Goal: Task Accomplishment & Management: Manage account settings

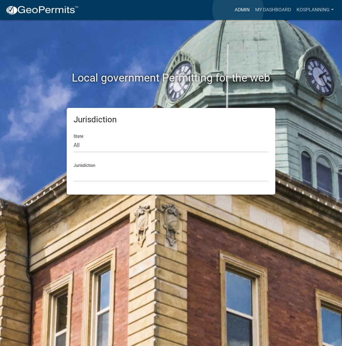
click at [238, 10] on link "Admin" at bounding box center [242, 9] width 21 height 13
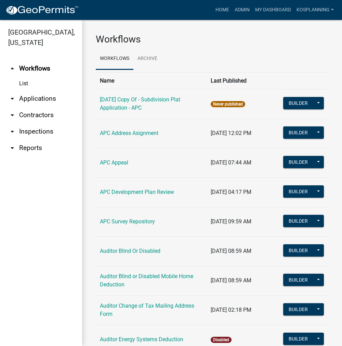
click at [44, 113] on link "arrow_drop_down Contractors" at bounding box center [41, 115] width 82 height 16
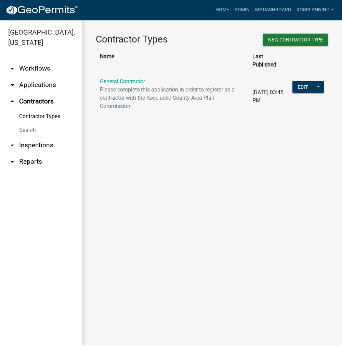
click at [118, 78] on link "General Contractor" at bounding box center [122, 81] width 45 height 6
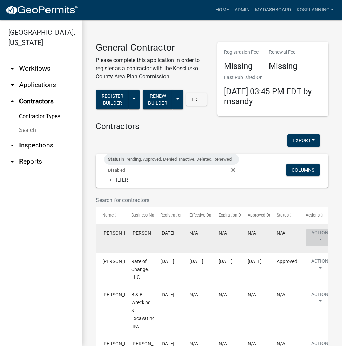
click at [321, 231] on button "Action" at bounding box center [320, 237] width 28 height 17
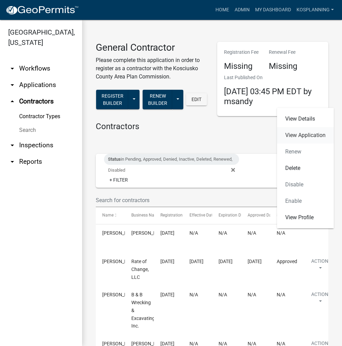
click at [309, 134] on link "View Application" at bounding box center [305, 135] width 57 height 16
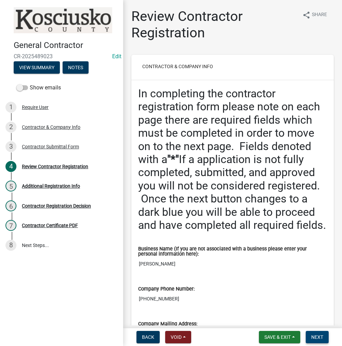
click at [312, 341] on button "Next" at bounding box center [317, 336] width 23 height 12
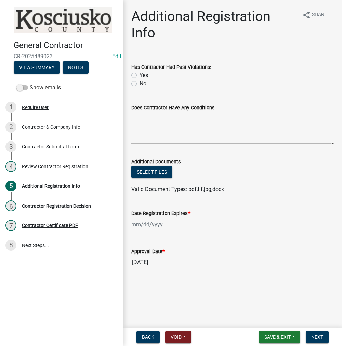
click at [140, 83] on label "No" at bounding box center [143, 83] width 7 height 8
click at [140, 83] on input "No" at bounding box center [142, 81] width 4 height 4
radio input "true"
click at [154, 118] on textarea "Does Contractor Have Any Conditions:" at bounding box center [232, 128] width 203 height 32
type textarea "none"
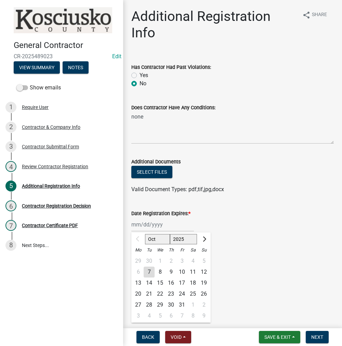
click at [149, 227] on div "Oct Nov Dec 2025 2026 2027 2028 2029 2030 2031 2032 2033 2034 2035 2036 2037 20…" at bounding box center [162, 224] width 63 height 14
click at [179, 242] on select "2025 2026 2027 2028 2029 2030 2031 2032 2033 2034 2035 2036 2037 2038 2039 2040…" at bounding box center [183, 239] width 27 height 10
select select "2026"
click at [170, 234] on select "2025 2026 2027 2028 2029 2030 2031 2032 2033 2034 2035 2036 2037 2038 2039 2040…" at bounding box center [183, 239] width 27 height 10
click at [159, 274] on div "7" at bounding box center [160, 271] width 11 height 11
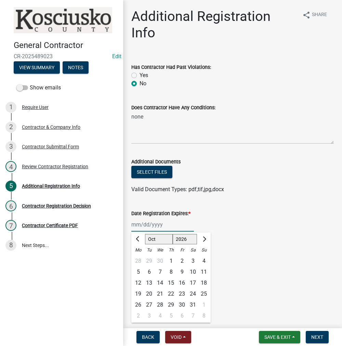
type input "[DATE]"
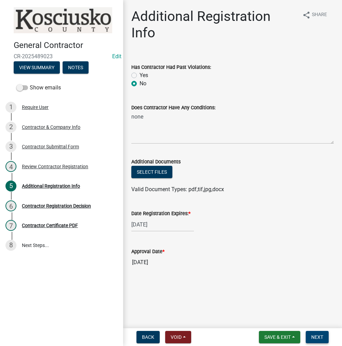
click at [309, 337] on button "Next" at bounding box center [317, 336] width 23 height 12
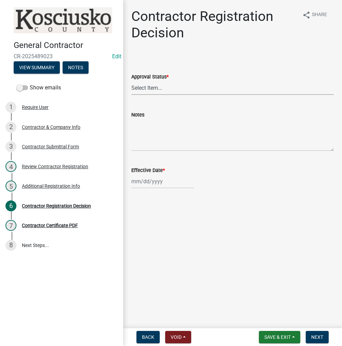
click at [156, 86] on select "Select Item... Approved Denied" at bounding box center [232, 88] width 203 height 14
click at [131, 81] on select "Select Item... Approved Denied" at bounding box center [232, 88] width 203 height 14
select select "8e4351d7-4ebf-4714-a7c9-c8187f00e083"
click at [144, 183] on div at bounding box center [162, 181] width 63 height 14
select select "10"
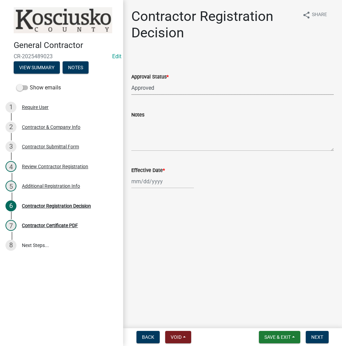
select select "2025"
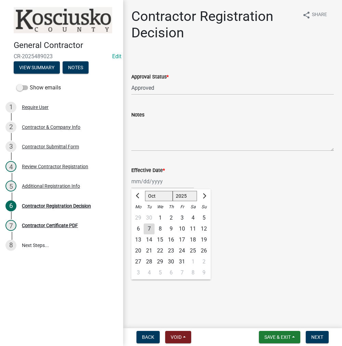
click at [149, 228] on div "7" at bounding box center [149, 228] width 11 height 11
type input "[DATE]"
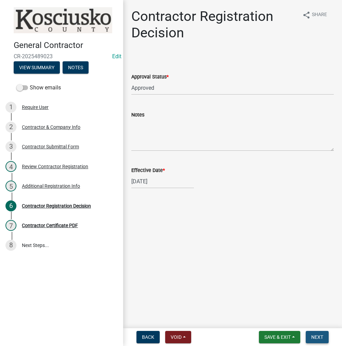
click at [316, 340] on button "Next" at bounding box center [317, 336] width 23 height 12
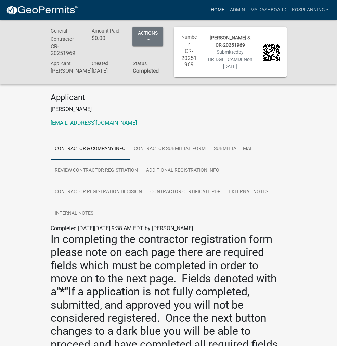
click at [219, 11] on link "Home" at bounding box center [217, 9] width 19 height 13
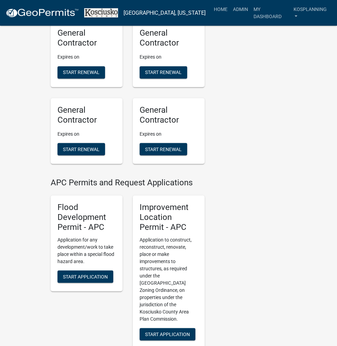
scroll to position [753, 0]
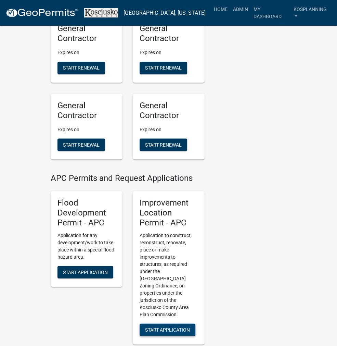
click at [183, 191] on div "Improvement Location Permit - APC Application to construct, reconstruct, renova…" at bounding box center [169, 267] width 72 height 153
click at [178, 323] on button "Start Application" at bounding box center [168, 329] width 56 height 12
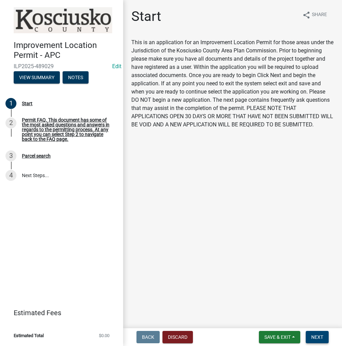
click at [320, 338] on span "Next" at bounding box center [317, 336] width 12 height 5
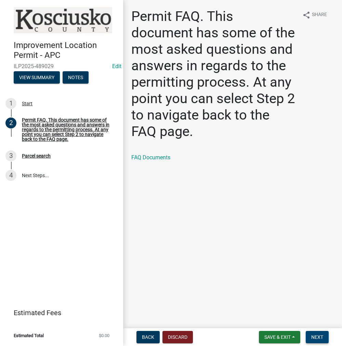
click at [314, 338] on span "Next" at bounding box center [317, 336] width 12 height 5
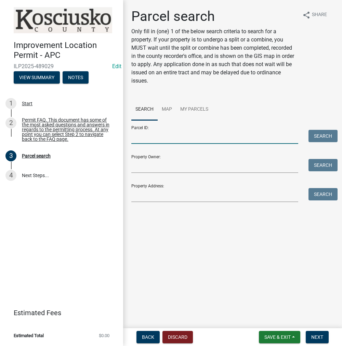
click at [176, 143] on input "Parcel ID:" at bounding box center [214, 137] width 167 height 14
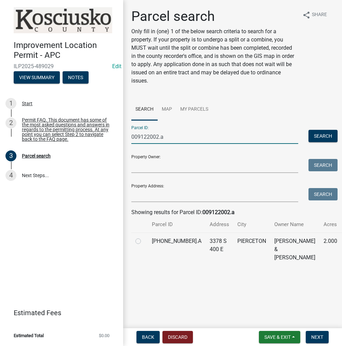
type input "009122002.a"
click at [144, 237] on label at bounding box center [144, 237] width 0 height 0
click at [144, 241] on input "radio" at bounding box center [146, 239] width 4 height 4
radio input "true"
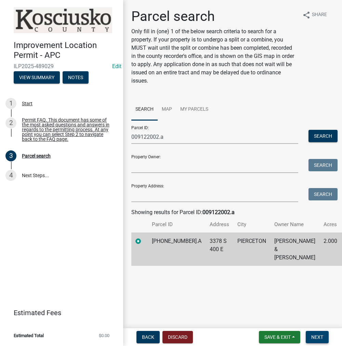
click at [321, 338] on span "Next" at bounding box center [317, 336] width 12 height 5
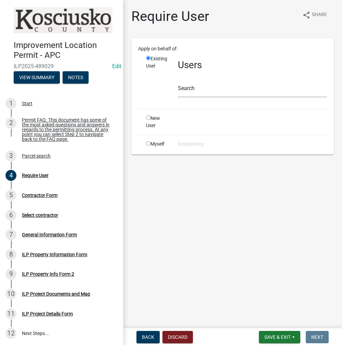
click at [178, 80] on div "Users Search" at bounding box center [252, 79] width 159 height 48
click at [187, 88] on input "text" at bounding box center [252, 90] width 149 height 14
paste input "BRIDGETCAMDEN"
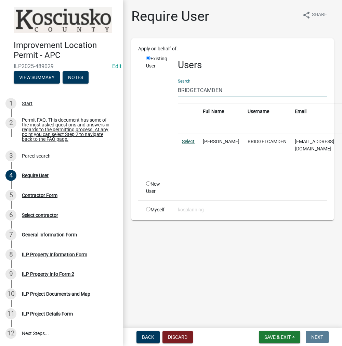
type input "BRIDGETCAMDEN"
drag, startPoint x: 192, startPoint y: 140, endPoint x: 198, endPoint y: 149, distance: 11.8
click at [192, 140] on link "Select" at bounding box center [188, 141] width 13 height 5
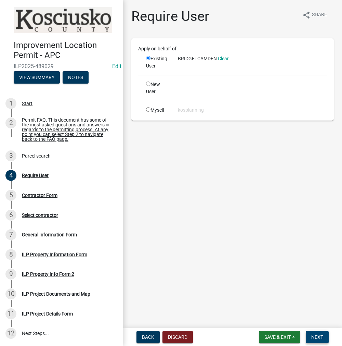
click at [315, 334] on span "Next" at bounding box center [317, 336] width 12 height 5
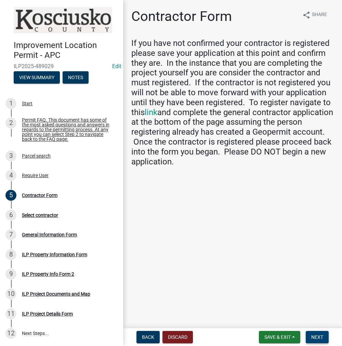
click at [322, 341] on button "Next" at bounding box center [317, 336] width 23 height 12
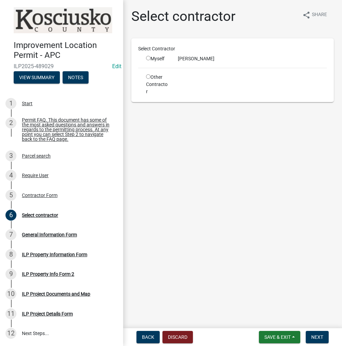
click at [151, 58] on div "Myself" at bounding box center [157, 58] width 22 height 7
click at [148, 58] on input "radio" at bounding box center [148, 58] width 4 height 4
radio input "true"
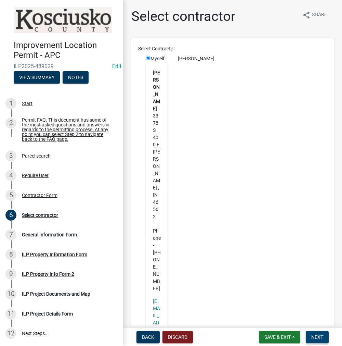
click at [316, 338] on span "Next" at bounding box center [317, 336] width 12 height 5
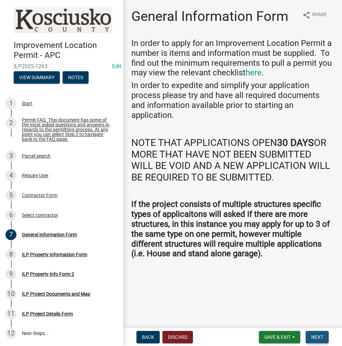
click at [319, 337] on span "Next" at bounding box center [317, 336] width 12 height 5
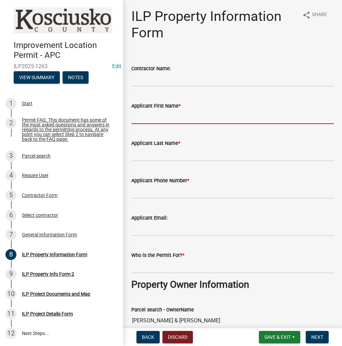
click at [152, 114] on input "Applicant First Name *" at bounding box center [232, 117] width 203 height 14
type input "b"
type input "BRIDGET"
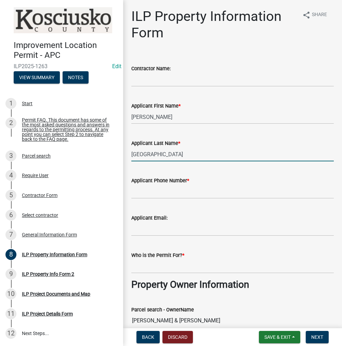
type input "CAMDEN"
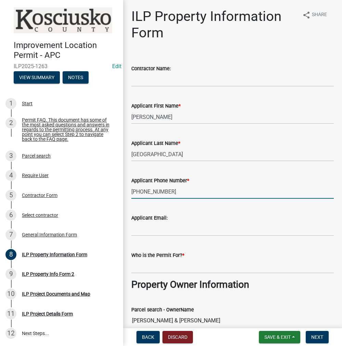
type input "309-883-3385"
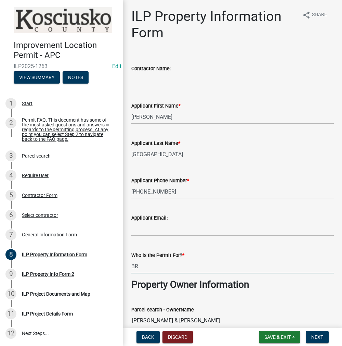
type input "B"
paste input "BRIDGETCAMDEN"
click at [155, 266] on input "BRIDGETCAMDEN" at bounding box center [232, 266] width 203 height 14
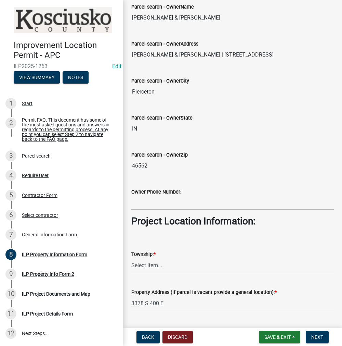
scroll to position [376, 0]
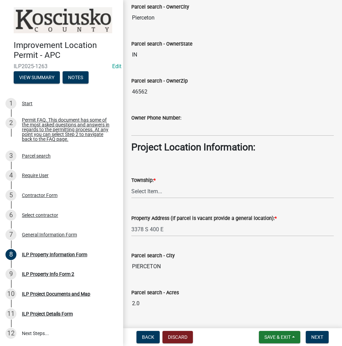
type input "[PERSON_NAME]"
click at [149, 188] on select "Select Item... Benton - Elkhart Co Clay Etna Franklin Harrison Jackson Jefferso…" at bounding box center [232, 191] width 203 height 14
click at [131, 184] on select "Select Item... Benton - Elkhart Co Clay Etna Franklin Harrison Jackson Jefferso…" at bounding box center [232, 191] width 203 height 14
select select "8c57e534-4bb7-4f1e-ba6a-a976fd74bead"
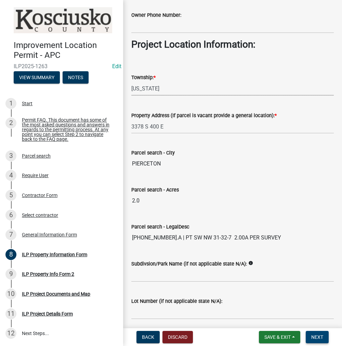
click at [313, 339] on span "Next" at bounding box center [317, 336] width 12 height 5
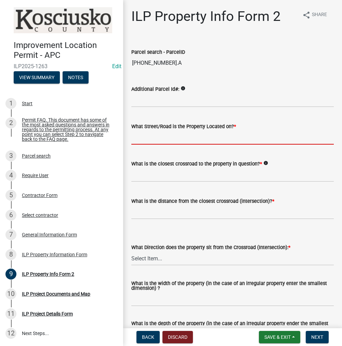
click at [149, 139] on input "What Street/Road is the Property Located on? *" at bounding box center [232, 137] width 203 height 14
type input "400 E"
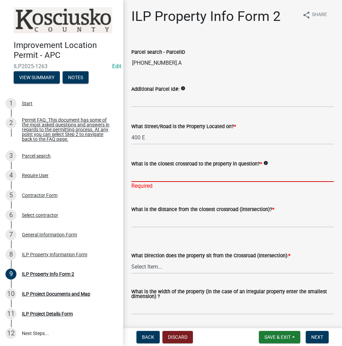
click at [145, 168] on input "What is the closest crossroad to the property in question? *" at bounding box center [232, 175] width 203 height 14
click at [145, 173] on input "What is the closest crossroad to the property in question? *" at bounding box center [232, 175] width 203 height 14
type input "WILCOX RD"
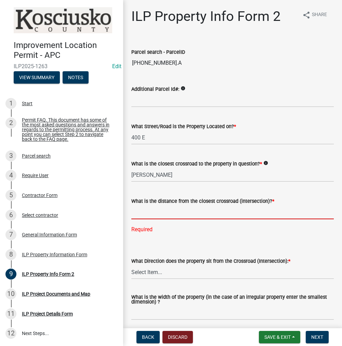
click at [142, 209] on input "text" at bounding box center [232, 212] width 203 height 14
type input "363"
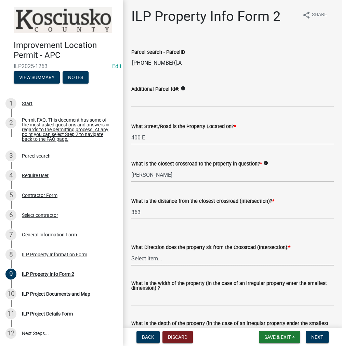
click at [147, 256] on select "Select Item... N NE NW S SE SW E W" at bounding box center [232, 258] width 203 height 14
click at [131, 251] on select "Select Item... N NE NW S SE SW E W" at bounding box center [232, 258] width 203 height 14
select select "30cad654-0079-4cbe-a349-097ae71a5774"
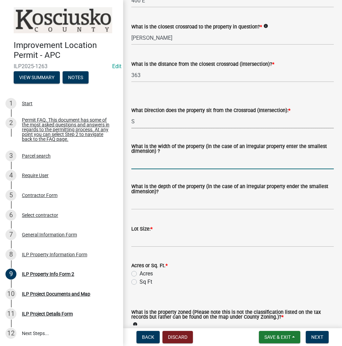
click at [144, 159] on input "What is the width of the property (in the case of an irregular property enter t…" at bounding box center [232, 162] width 203 height 14
type input "VARIES"
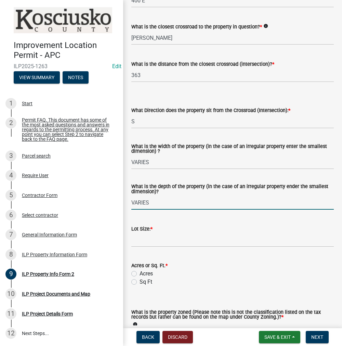
type input "VARIES"
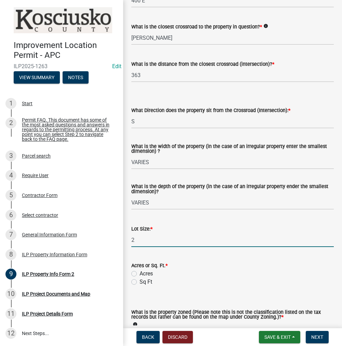
type input "2"
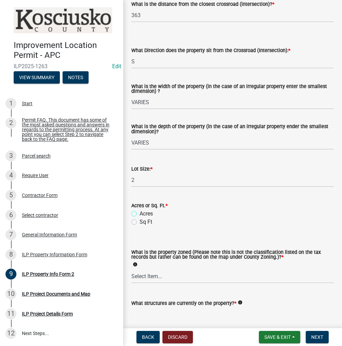
scroll to position [243, 0]
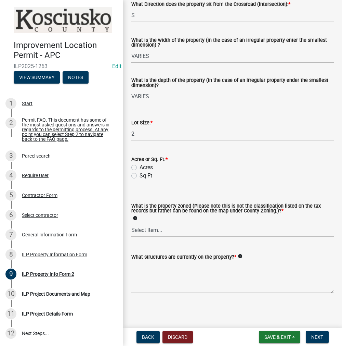
click at [140, 167] on label "Acres" at bounding box center [146, 167] width 13 height 8
click at [140, 167] on input "Acres" at bounding box center [142, 165] width 4 height 4
radio input "true"
click at [141, 234] on select "Select Item... Agricultural Agricultural 2 Commercial Environmental Industrial …" at bounding box center [232, 230] width 203 height 14
click at [131, 223] on select "Select Item... Agricultural Agricultural 2 Commercial Environmental Industrial …" at bounding box center [232, 230] width 203 height 14
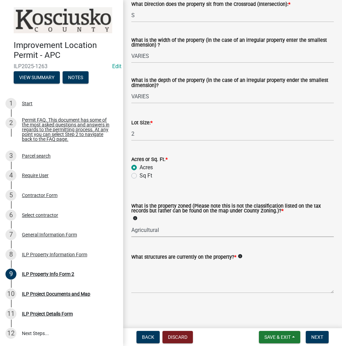
select select "ea119d11-e52e-4559-b746-af06211fe819"
click at [142, 270] on textarea "What structures are currently on the property? *" at bounding box center [232, 277] width 203 height 32
click at [165, 266] on textarea "RESIDENCE" at bounding box center [232, 277] width 203 height 32
type textarea "RESIDENCE & RES ACC BLDG"
click at [316, 334] on span "Next" at bounding box center [317, 336] width 12 height 5
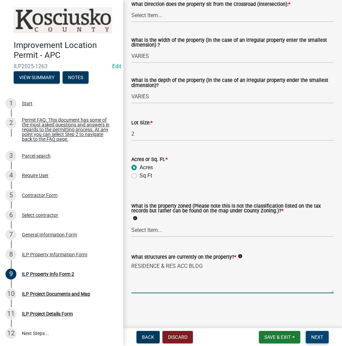
scroll to position [0, 0]
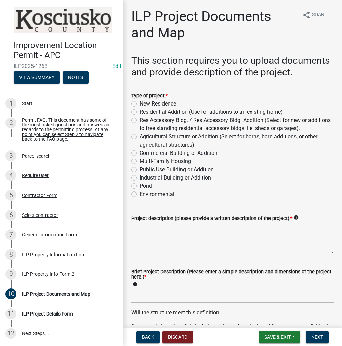
click at [140, 131] on label "Res Accessory Bldg. / Res Accessory Bldg. Addition (Select for new or additions…" at bounding box center [237, 124] width 194 height 16
click at [140, 120] on input "Res Accessory Bldg. / Res Accessory Bldg. Addition (Select for new or additions…" at bounding box center [142, 118] width 4 height 4
radio input "true"
click at [145, 239] on textarea "Project description (please provide a written description of the project): *" at bounding box center [232, 238] width 203 height 32
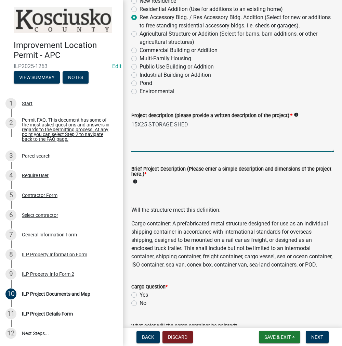
type textarea "15X25 STORAGE SHED"
click at [148, 200] on input "Brief Project Description (Please enter a simple description and dimensions of …" at bounding box center [232, 193] width 203 height 14
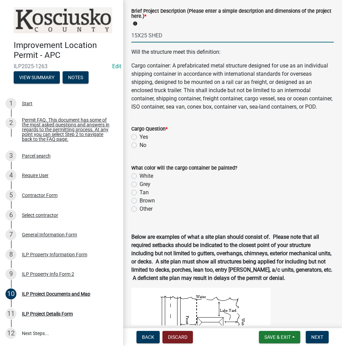
scroll to position [308, 0]
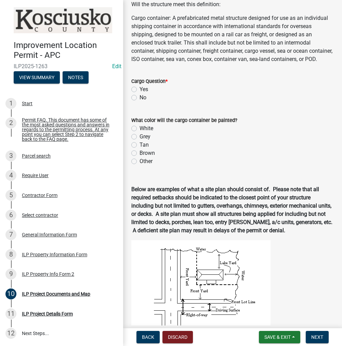
type input "15X25 SHED"
click at [140, 102] on label "No" at bounding box center [143, 97] width 7 height 8
click at [140, 98] on input "No" at bounding box center [142, 95] width 4 height 4
radio input "true"
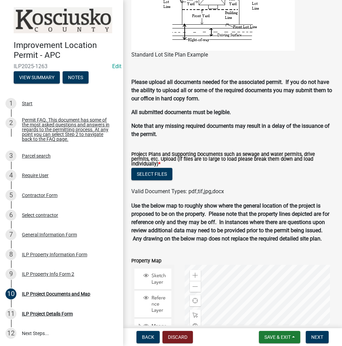
scroll to position [684, 0]
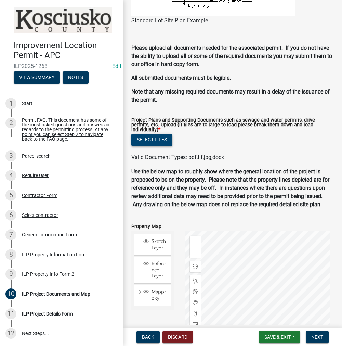
click at [143, 146] on button "Select files" at bounding box center [151, 139] width 41 height 12
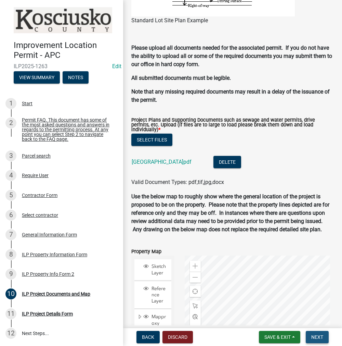
click at [325, 337] on button "Next" at bounding box center [317, 336] width 23 height 12
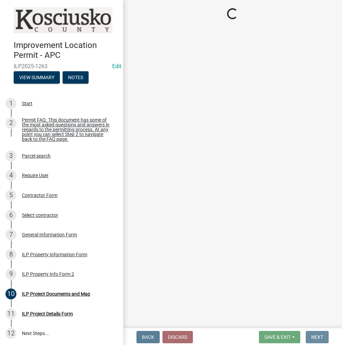
scroll to position [0, 0]
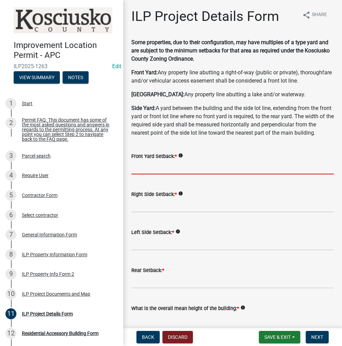
click at [138, 174] on input "text" at bounding box center [232, 167] width 203 height 14
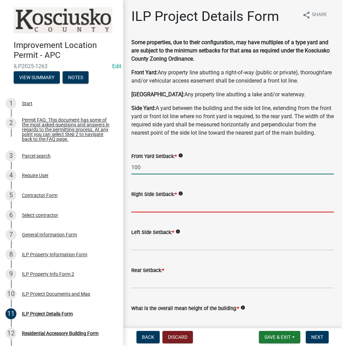
type input "100.0"
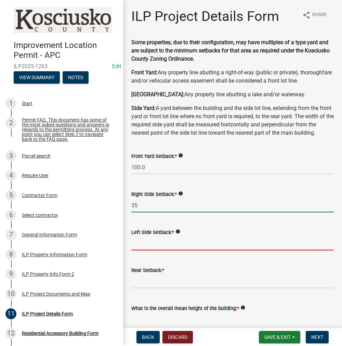
type input "35.0"
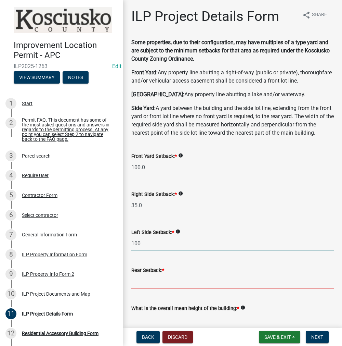
type input "100.0"
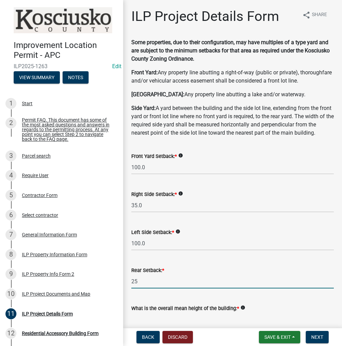
type input "25.0"
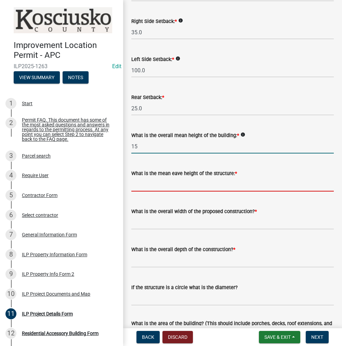
type input "15.0"
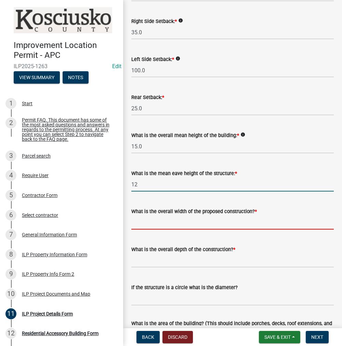
type input "12.0"
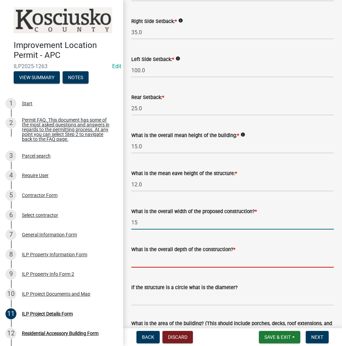
type input "15.00"
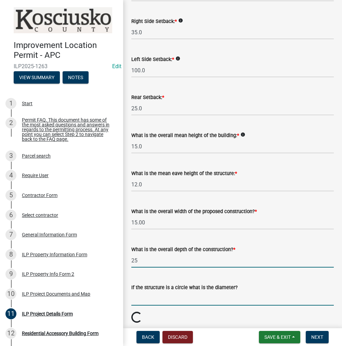
type input "25.00"
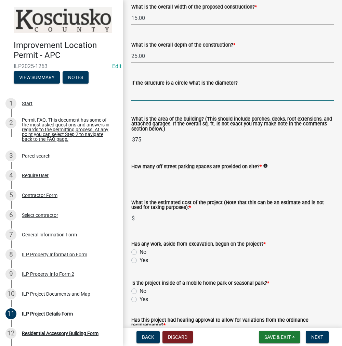
scroll to position [378, 0]
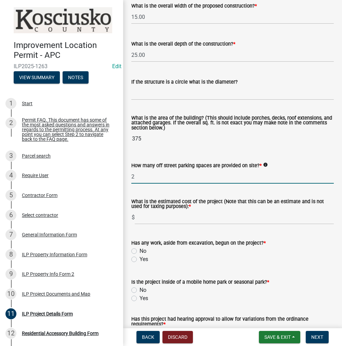
type input "2"
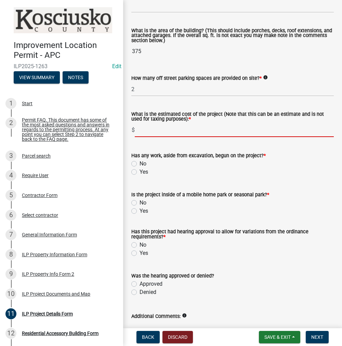
scroll to position [481, 0]
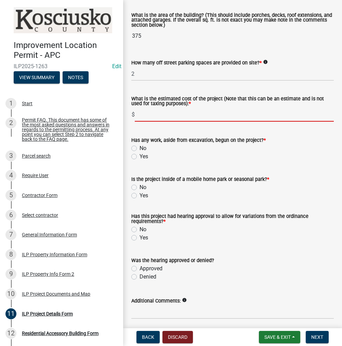
click at [135, 160] on form "Has any work, aside from excavation, begun on the project? * No Yes" at bounding box center [232, 144] width 203 height 33
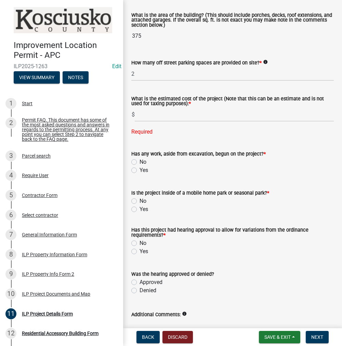
drag, startPoint x: 135, startPoint y: 178, endPoint x: 135, endPoint y: 184, distance: 5.8
click at [140, 166] on label "No" at bounding box center [143, 162] width 7 height 8
click at [140, 162] on input "No" at bounding box center [142, 160] width 4 height 4
radio input "true"
click at [140, 205] on label "No" at bounding box center [143, 201] width 7 height 8
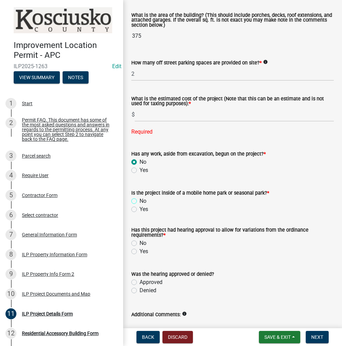
click at [140, 201] on input "No" at bounding box center [142, 199] width 4 height 4
radio input "true"
click at [140, 247] on label "No" at bounding box center [143, 243] width 7 height 8
click at [140, 243] on input "No" at bounding box center [142, 241] width 4 height 4
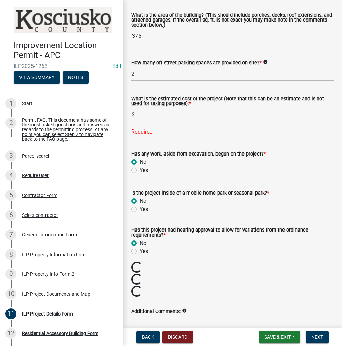
radio input "true"
click at [158, 121] on input "text" at bounding box center [234, 114] width 199 height 14
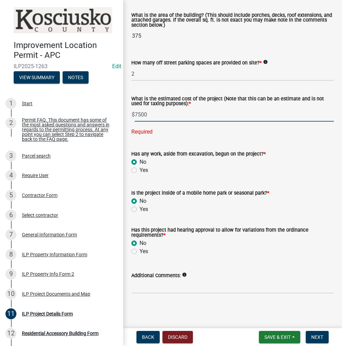
type input "7500"
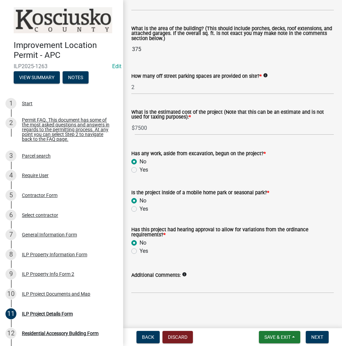
scroll to position [484, 0]
click at [318, 338] on span "Next" at bounding box center [317, 336] width 12 height 5
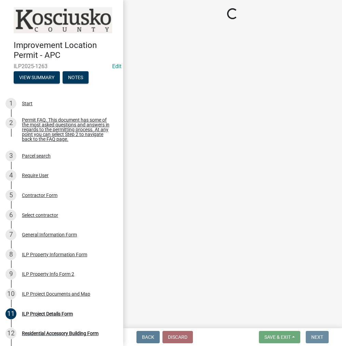
scroll to position [0, 0]
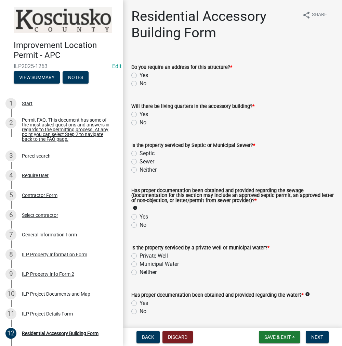
click at [140, 84] on label "No" at bounding box center [143, 83] width 7 height 8
click at [140, 84] on input "No" at bounding box center [142, 81] width 4 height 4
radio input "true"
click at [140, 121] on label "No" at bounding box center [143, 122] width 7 height 8
click at [140, 121] on input "No" at bounding box center [142, 120] width 4 height 4
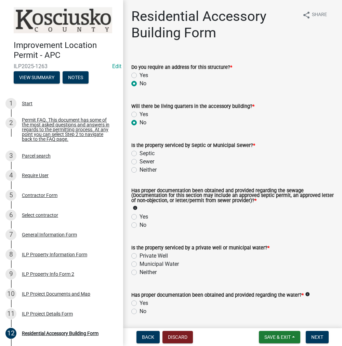
radio input "true"
click at [140, 151] on label "Septic" at bounding box center [147, 153] width 15 height 8
click at [140, 151] on input "Septic" at bounding box center [142, 151] width 4 height 4
radio input "true"
click at [140, 217] on label "Yes" at bounding box center [144, 216] width 9 height 8
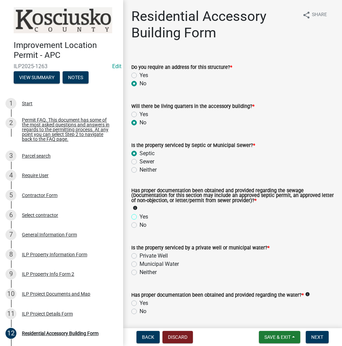
click at [140, 217] on input "Yes" at bounding box center [142, 214] width 4 height 4
radio input "true"
click at [140, 256] on label "Private Well" at bounding box center [154, 255] width 28 height 8
click at [140, 256] on input "Private Well" at bounding box center [142, 253] width 4 height 4
radio input "true"
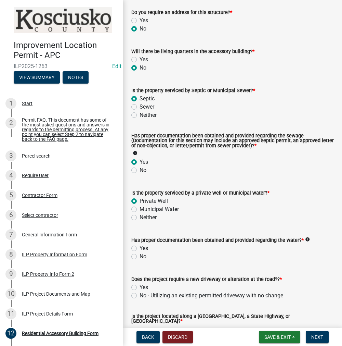
scroll to position [137, 0]
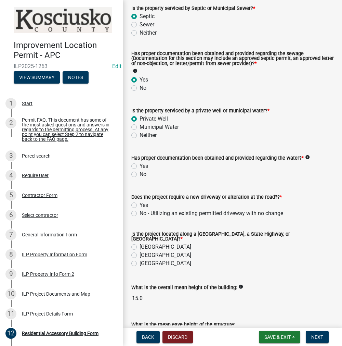
drag, startPoint x: 133, startPoint y: 164, endPoint x: 135, endPoint y: 168, distance: 4.3
click at [140, 165] on label "Yes" at bounding box center [144, 166] width 9 height 8
click at [140, 165] on input "Yes" at bounding box center [142, 164] width 4 height 4
radio input "true"
click at [140, 214] on label "No - Utilizing an existing permitted driveway with no change" at bounding box center [212, 213] width 144 height 8
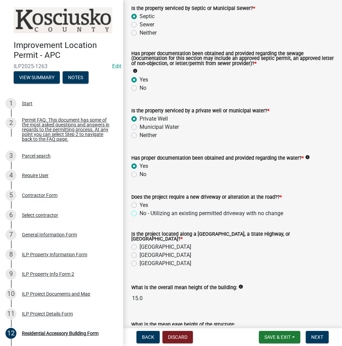
click at [140, 213] on input "No - Utilizing an existing permitted driveway with no change" at bounding box center [142, 211] width 4 height 4
radio input "true"
click at [140, 243] on label "County Road" at bounding box center [166, 247] width 52 height 8
click at [140, 243] on input "County Road" at bounding box center [142, 245] width 4 height 4
radio input "true"
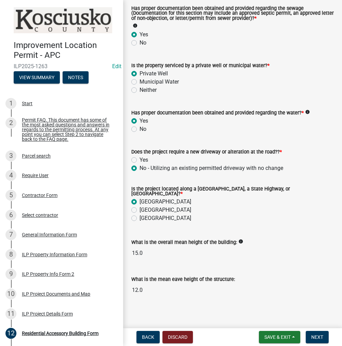
scroll to position [183, 0]
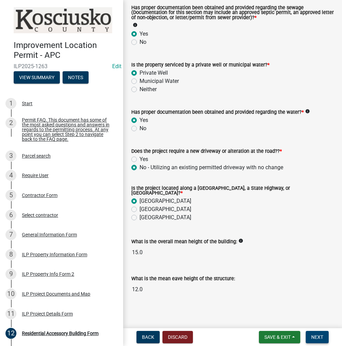
click at [313, 338] on span "Next" at bounding box center [317, 336] width 12 height 5
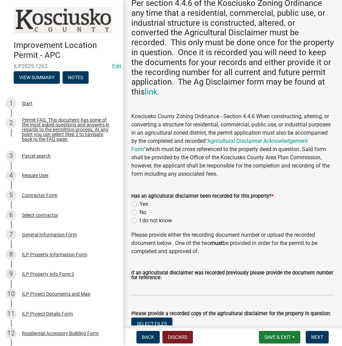
scroll to position [103, 0]
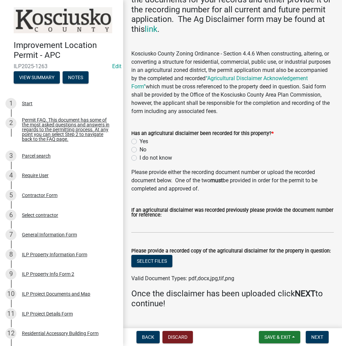
click at [140, 141] on label "Yes" at bounding box center [144, 141] width 9 height 8
click at [140, 141] on input "Yes" at bounding box center [142, 139] width 4 height 4
radio input "true"
click at [153, 259] on button "Select files" at bounding box center [151, 261] width 41 height 12
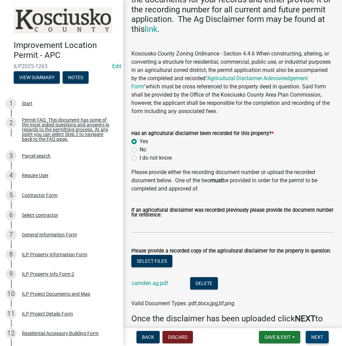
click at [317, 336] on span "Next" at bounding box center [317, 336] width 12 height 5
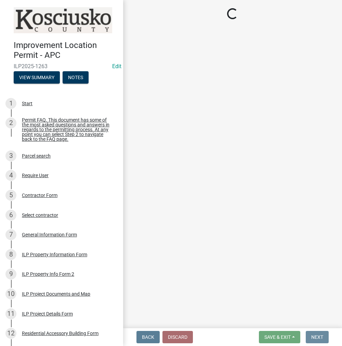
scroll to position [0, 0]
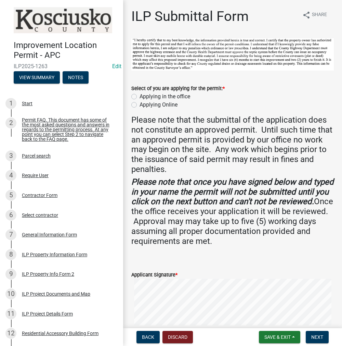
click at [140, 94] on label "Applying in the office" at bounding box center [165, 96] width 51 height 8
click at [140, 94] on input "Applying in the office" at bounding box center [142, 94] width 4 height 4
radio input "true"
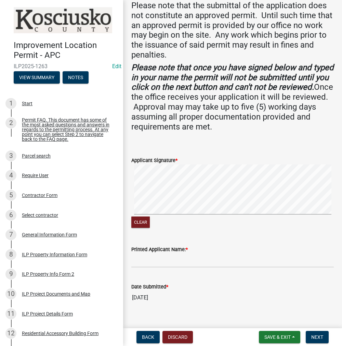
scroll to position [124, 0]
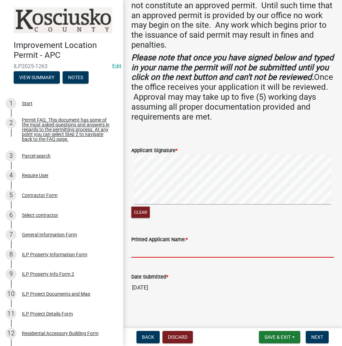
click at [157, 246] on input "Printed Applicant Name: *" at bounding box center [232, 250] width 203 height 14
paste input "BRIDGETCAMDEN"
click at [154, 248] on input "BRIDGETCAMDEN" at bounding box center [232, 250] width 203 height 14
type input "[PERSON_NAME]"
click at [326, 336] on button "Next" at bounding box center [317, 336] width 23 height 12
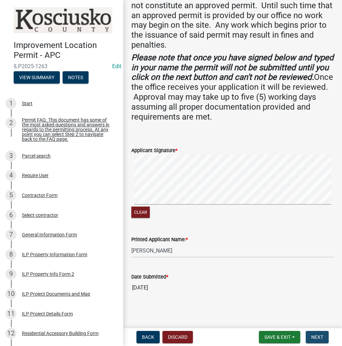
scroll to position [0, 0]
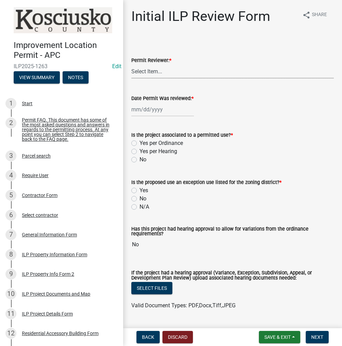
click at [141, 70] on select "Select Item... MMS LT AT CS Vacant Vacant" at bounding box center [232, 71] width 203 height 14
click at [131, 64] on select "Select Item... MMS LT AT CS Vacant Vacant" at bounding box center [232, 71] width 203 height 14
select select "c872cdc8-ca01-49f1-a213-e4b05fa58cd2"
click at [149, 111] on div at bounding box center [162, 109] width 63 height 14
select select "10"
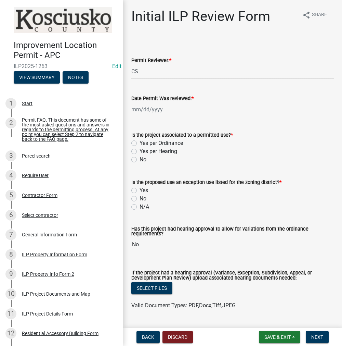
select select "2025"
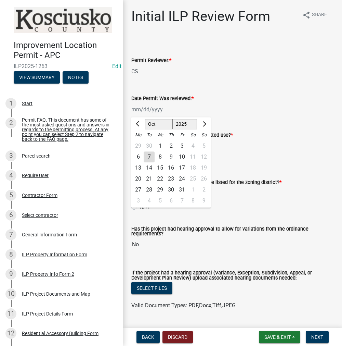
click at [152, 158] on div "7" at bounding box center [149, 156] width 11 height 11
type input "[DATE]"
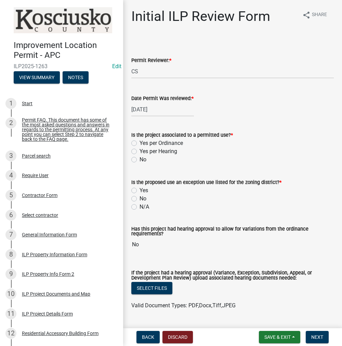
click at [140, 144] on label "Yes per Ordinance" at bounding box center [161, 143] width 43 height 8
click at [140, 143] on input "Yes per Ordinance" at bounding box center [142, 141] width 4 height 4
radio input "true"
click at [140, 199] on label "No" at bounding box center [143, 198] width 7 height 8
click at [140, 199] on input "No" at bounding box center [142, 196] width 4 height 4
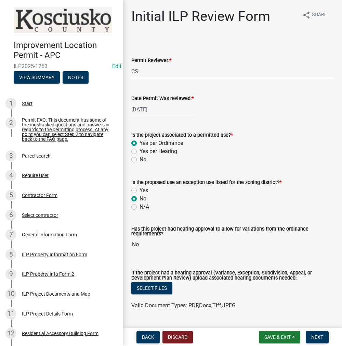
radio input "true"
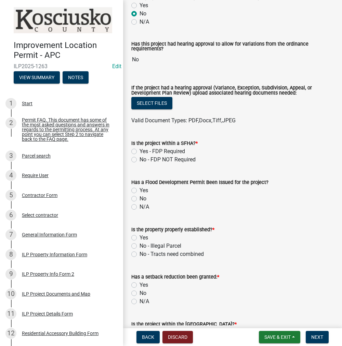
scroll to position [205, 0]
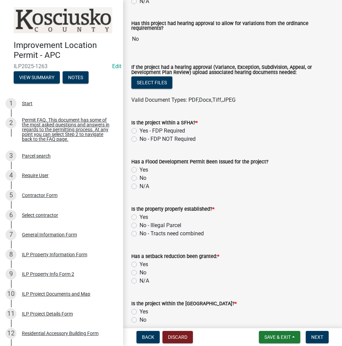
click at [140, 139] on label "No - FDP NOT Required" at bounding box center [168, 139] width 56 height 8
click at [140, 139] on input "No - FDP NOT Required" at bounding box center [142, 137] width 4 height 4
radio input "true"
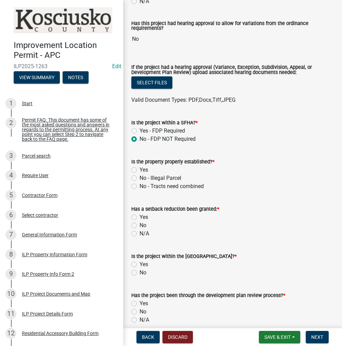
click at [140, 169] on label "Yes" at bounding box center [144, 170] width 9 height 8
click at [140, 169] on input "Yes" at bounding box center [142, 168] width 4 height 4
radio input "true"
click at [140, 224] on label "No" at bounding box center [143, 225] width 7 height 8
click at [140, 224] on input "No" at bounding box center [142, 223] width 4 height 4
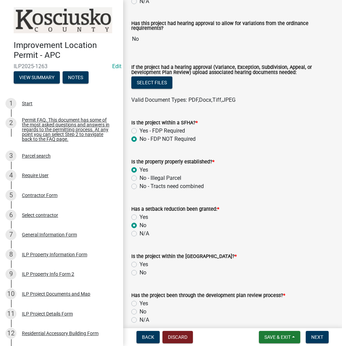
radio input "true"
click at [140, 274] on label "No" at bounding box center [143, 272] width 7 height 8
click at [140, 273] on input "No" at bounding box center [142, 270] width 4 height 4
radio input "true"
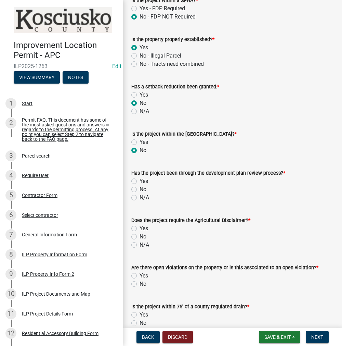
scroll to position [342, 0]
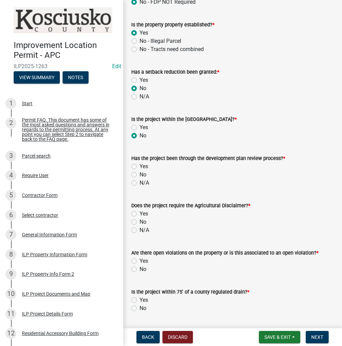
click at [140, 173] on label "No" at bounding box center [143, 174] width 7 height 8
click at [140, 173] on input "No" at bounding box center [142, 172] width 4 height 4
radio input "true"
click at [140, 211] on label "Yes" at bounding box center [144, 213] width 9 height 8
click at [140, 211] on input "Yes" at bounding box center [142, 211] width 4 height 4
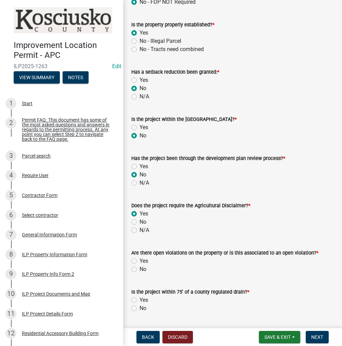
radio input "true"
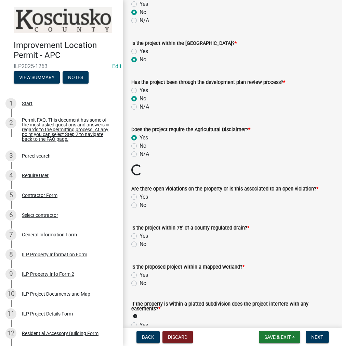
scroll to position [445, 0]
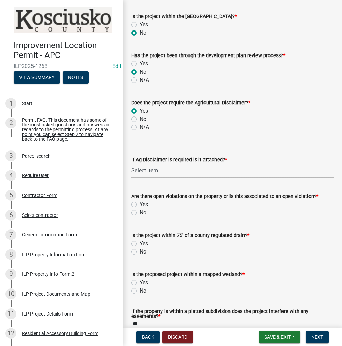
click at [144, 170] on select "Select Item... Yes No" at bounding box center [232, 171] width 203 height 14
click at [131, 164] on select "Select Item... Yes No" at bounding box center [232, 171] width 203 height 14
select select "c0fa77dd-9ee0-4144-9979-eb2eebb8c086"
click at [140, 212] on label "No" at bounding box center [143, 212] width 7 height 8
click at [140, 212] on input "No" at bounding box center [142, 210] width 4 height 4
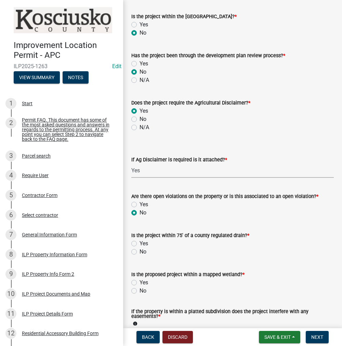
radio input "true"
click at [140, 253] on label "No" at bounding box center [143, 251] width 7 height 8
click at [140, 252] on input "No" at bounding box center [142, 249] width 4 height 4
radio input "true"
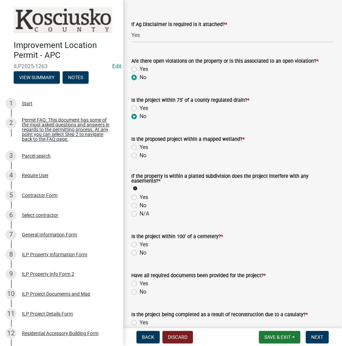
scroll to position [582, 0]
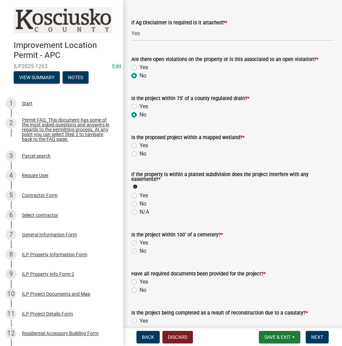
click at [140, 152] on label "No" at bounding box center [143, 153] width 7 height 8
click at [140, 152] on input "No" at bounding box center [142, 151] width 4 height 4
radio input "true"
click at [140, 204] on label "No" at bounding box center [143, 203] width 7 height 8
click at [140, 204] on input "No" at bounding box center [142, 201] width 4 height 4
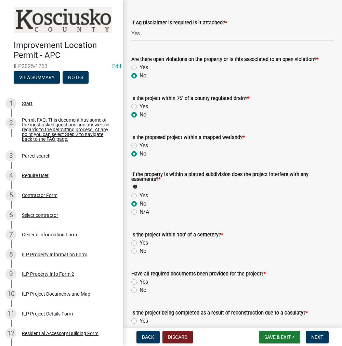
radio input "true"
click at [140, 251] on label "No" at bounding box center [143, 251] width 7 height 8
click at [140, 251] on input "No" at bounding box center [142, 249] width 4 height 4
radio input "true"
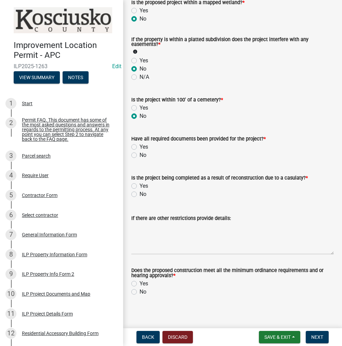
scroll to position [718, 0]
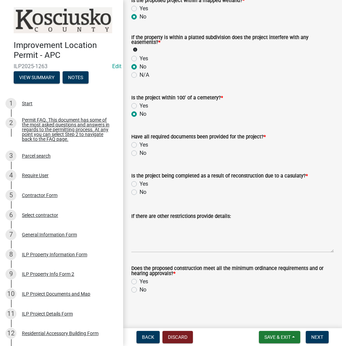
click at [140, 143] on label "Yes" at bounding box center [144, 145] width 9 height 8
click at [140, 143] on input "Yes" at bounding box center [142, 143] width 4 height 4
radio input "true"
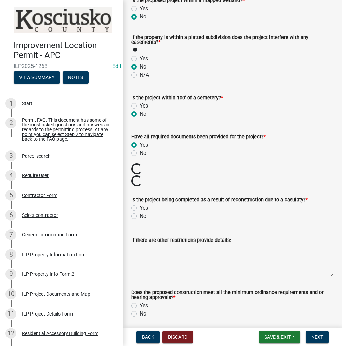
click at [140, 215] on label "No" at bounding box center [143, 216] width 7 height 8
click at [140, 215] on input "No" at bounding box center [142, 214] width 4 height 4
radio input "true"
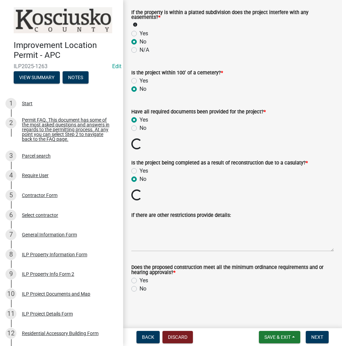
scroll to position [720, 0]
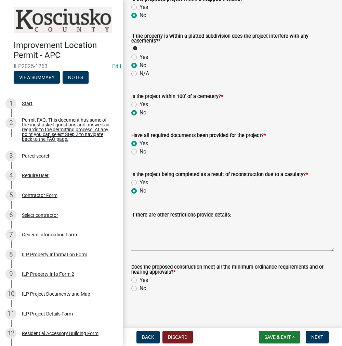
click at [140, 278] on label "Yes" at bounding box center [144, 280] width 9 height 8
click at [140, 278] on input "Yes" at bounding box center [142, 278] width 4 height 4
radio input "true"
click at [315, 336] on span "Next" at bounding box center [317, 336] width 12 height 5
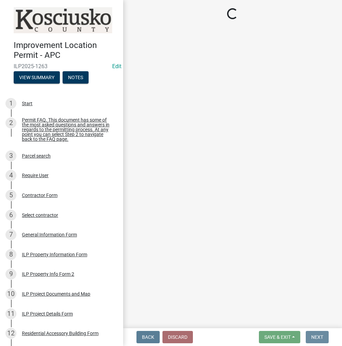
scroll to position [0, 0]
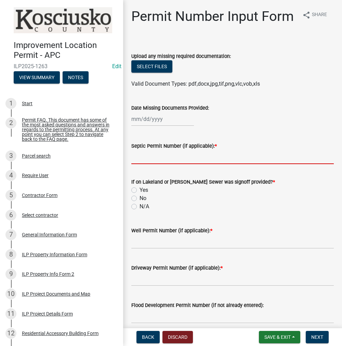
click at [146, 164] on input "Septic Permit Number (if applicable): *" at bounding box center [232, 157] width 203 height 14
type input "LONO"
click at [137, 202] on div "No" at bounding box center [232, 198] width 203 height 8
click at [140, 202] on label "No" at bounding box center [143, 198] width 7 height 8
click at [140, 198] on input "No" at bounding box center [142, 196] width 4 height 4
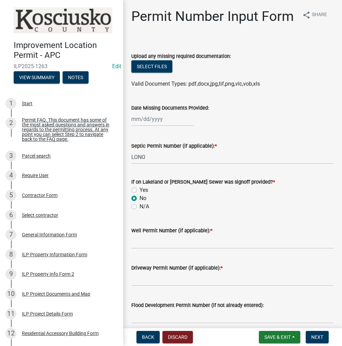
radio input "true"
click at [144, 248] on input "Well Permit Number (if applicable): *" at bounding box center [232, 241] width 203 height 14
type input "LONO"
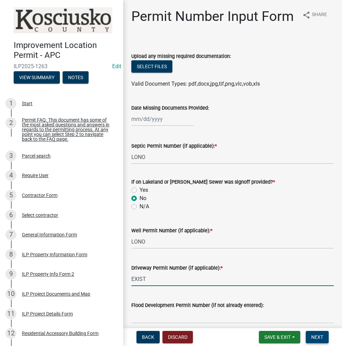
type input "EXIST"
click at [318, 337] on span "Next" at bounding box center [317, 336] width 12 height 5
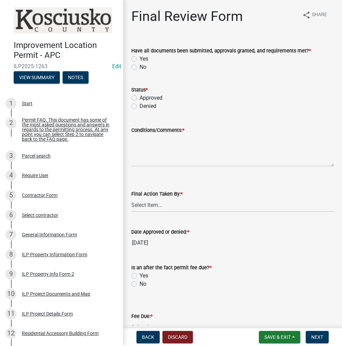
click at [140, 58] on label "Yes" at bounding box center [144, 59] width 9 height 8
click at [140, 58] on input "Yes" at bounding box center [142, 57] width 4 height 4
radio input "true"
click at [140, 96] on label "Approved" at bounding box center [151, 98] width 23 height 8
click at [140, 96] on input "Approved" at bounding box center [142, 96] width 4 height 4
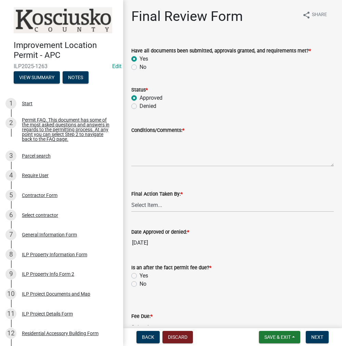
radio input "true"
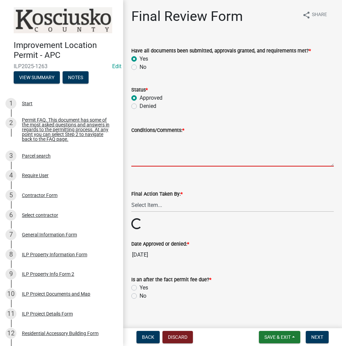
click at [152, 165] on textarea "Conditions/Comments: *" at bounding box center [232, 150] width 203 height 32
click at [147, 144] on textarea "Conditions/Comments: *" at bounding box center [232, 150] width 203 height 32
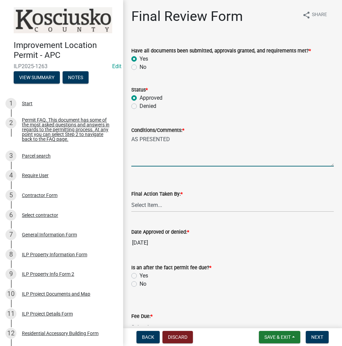
type textarea "AS PRESENTED"
click at [150, 205] on select "Select Item... MMS LT AT CS Vacant Vacant" at bounding box center [232, 205] width 203 height 14
click at [131, 198] on select "Select Item... MMS LT AT CS Vacant Vacant" at bounding box center [232, 205] width 203 height 14
select select "c872cdc8-ca01-49f1-a213-e4b05fa58cd2"
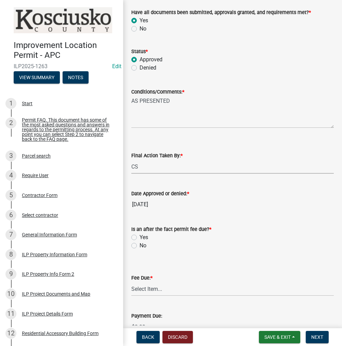
scroll to position [103, 0]
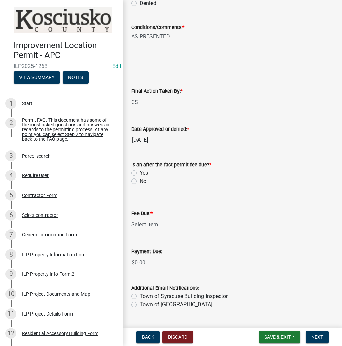
click at [140, 181] on label "No" at bounding box center [143, 181] width 7 height 8
click at [140, 181] on input "No" at bounding box center [142, 179] width 4 height 4
radio input "true"
click at [147, 222] on select "Select Item... N/A $10.00 $25.00 $125.00 $250 $500 $500 + $10.00 for every 10 s…" at bounding box center [232, 224] width 203 height 14
click at [131, 227] on select "Select Item... N/A $10.00 $25.00 $125.00 $250 $500 $500 + $10.00 for every 10 s…" at bounding box center [232, 224] width 203 height 14
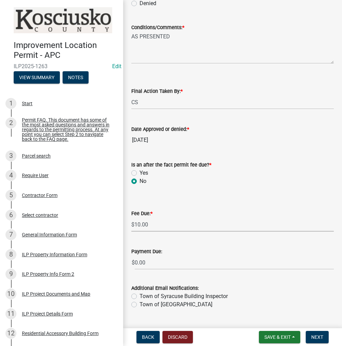
select select "6f482d1d-eb35-47e6-92b0-143404755581"
click at [318, 336] on span "Next" at bounding box center [317, 336] width 12 height 5
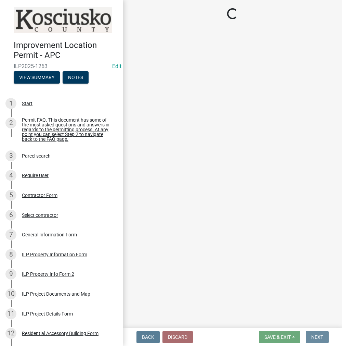
scroll to position [0, 0]
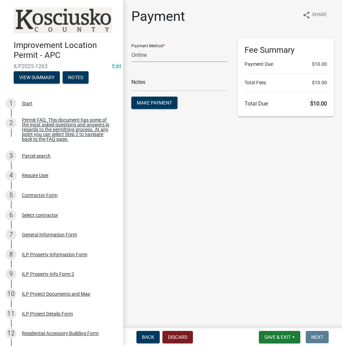
click at [152, 52] on select "Credit Card POS Check Cash Online" at bounding box center [179, 55] width 96 height 14
select select "2: 1"
click at [131, 48] on select "Credit Card POS Check Cash Online" at bounding box center [179, 55] width 96 height 14
click at [144, 87] on input "text" at bounding box center [179, 84] width 96 height 14
type input "ILP 2025-1263"
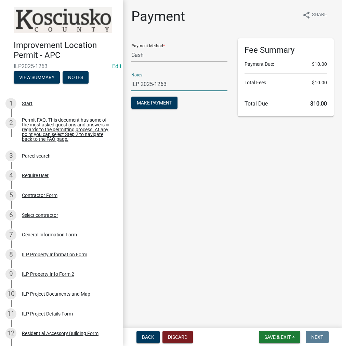
click at [131, 96] on button "Make Payment" at bounding box center [154, 102] width 46 height 12
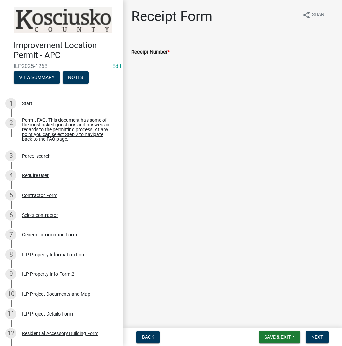
drag, startPoint x: 162, startPoint y: 59, endPoint x: 168, endPoint y: 55, distance: 7.4
click at [163, 59] on input "Receipt Number *" at bounding box center [232, 63] width 203 height 14
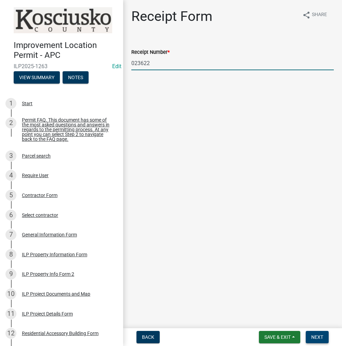
type input "023622"
click at [324, 338] on button "Next" at bounding box center [317, 336] width 23 height 12
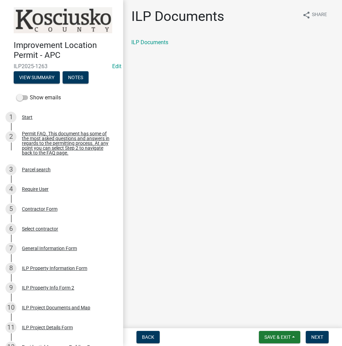
click at [140, 39] on div "ILP Documents" at bounding box center [232, 42] width 203 height 8
click at [144, 41] on link "ILP Documents" at bounding box center [149, 42] width 37 height 6
click at [312, 336] on span "Next" at bounding box center [317, 336] width 12 height 5
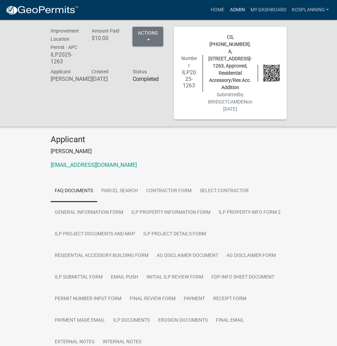
click at [231, 9] on link "Admin" at bounding box center [237, 9] width 21 height 13
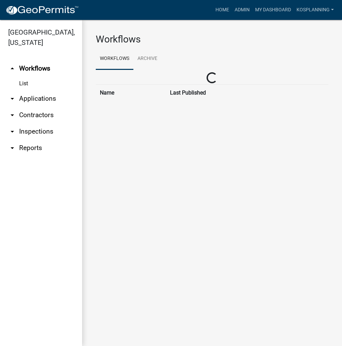
click at [37, 102] on link "arrow_drop_down Applications" at bounding box center [41, 98] width 82 height 16
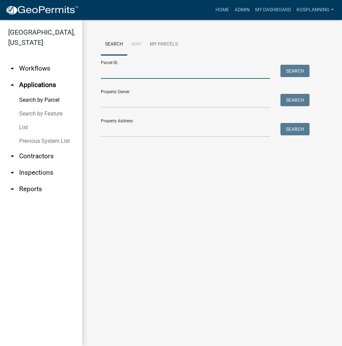
click at [132, 74] on input "Parcel ID:" at bounding box center [185, 72] width 169 height 14
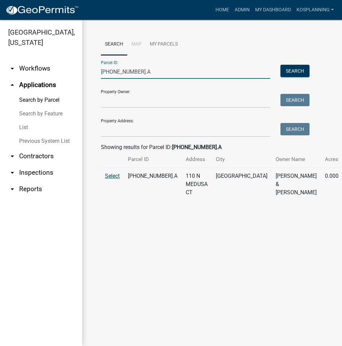
type input "008-019-193.A"
click at [114, 179] on span "Select" at bounding box center [112, 175] width 15 height 6
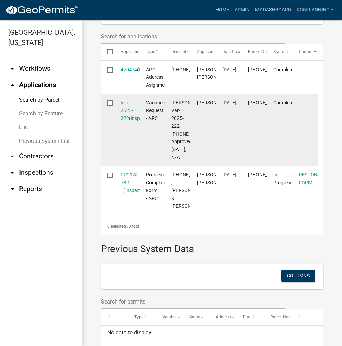
scroll to position [239, 0]
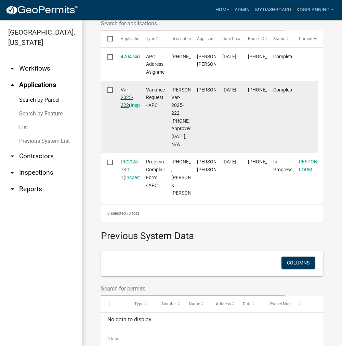
click at [127, 108] on link "Var-2025-222" at bounding box center [127, 97] width 12 height 21
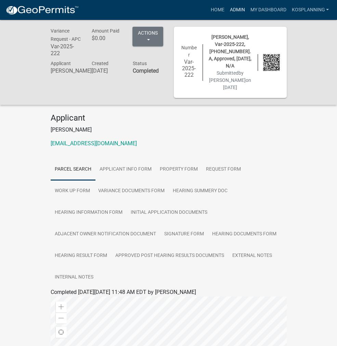
click at [239, 10] on link "Admin" at bounding box center [237, 9] width 21 height 13
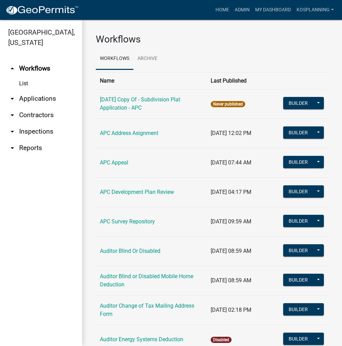
click at [52, 117] on link "arrow_drop_down Contractors" at bounding box center [41, 115] width 82 height 16
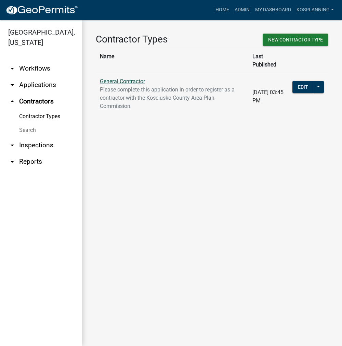
click at [140, 78] on link "General Contractor" at bounding box center [122, 81] width 45 height 6
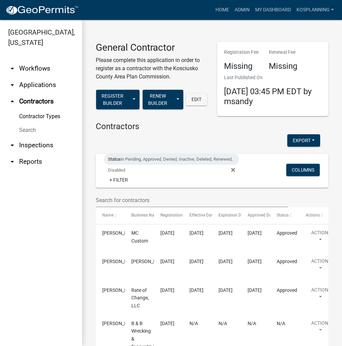
click at [28, 130] on link "Search" at bounding box center [41, 130] width 82 height 14
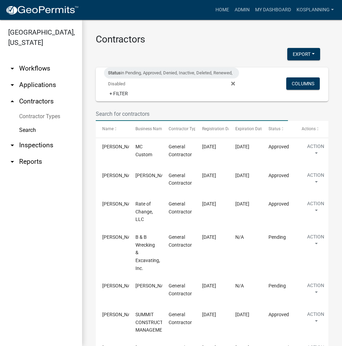
click at [122, 118] on input "text" at bounding box center [192, 114] width 192 height 14
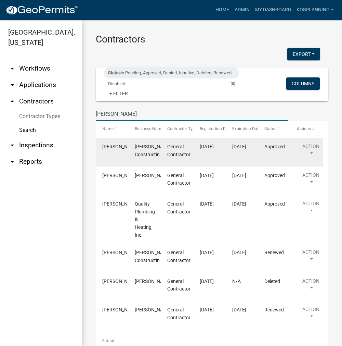
type input "JACKSON"
click at [105, 149] on div "Lori Rebman" at bounding box center [111, 147] width 19 height 8
click at [308, 154] on button "Action" at bounding box center [311, 151] width 28 height 17
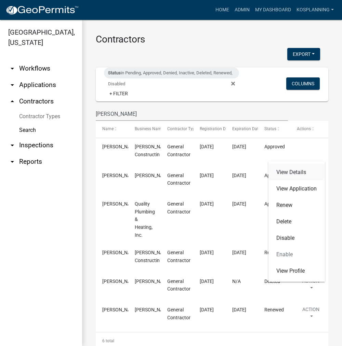
click at [294, 173] on link "View Details" at bounding box center [296, 172] width 57 height 16
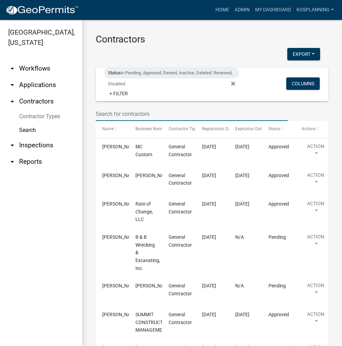
click at [176, 113] on input "text" at bounding box center [192, 114] width 192 height 14
click at [39, 87] on link "arrow_drop_down Applications" at bounding box center [41, 85] width 82 height 16
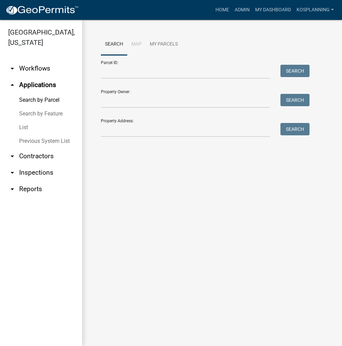
click at [133, 79] on form "Parcel ID: Search Property Owner: Search Property Address: Search" at bounding box center [203, 96] width 205 height 82
click at [140, 75] on input "Parcel ID:" at bounding box center [185, 72] width 169 height 14
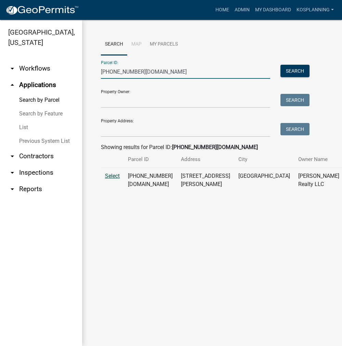
type input "007-072-003.BA"
click at [113, 179] on span "Select" at bounding box center [112, 175] width 15 height 6
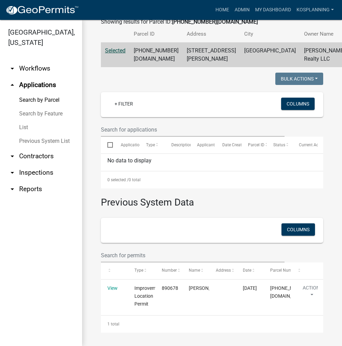
scroll to position [149, 0]
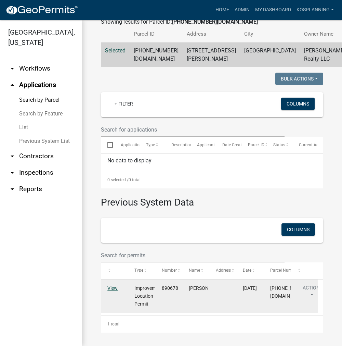
click at [110, 289] on link "View" at bounding box center [112, 287] width 10 height 5
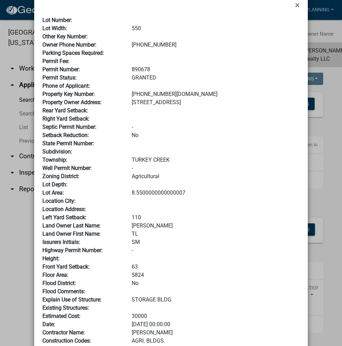
scroll to position [0, 0]
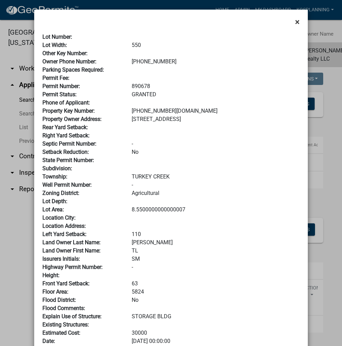
click at [292, 23] on button "×" at bounding box center [297, 21] width 15 height 19
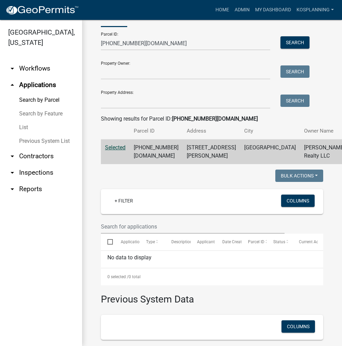
scroll to position [12, 0]
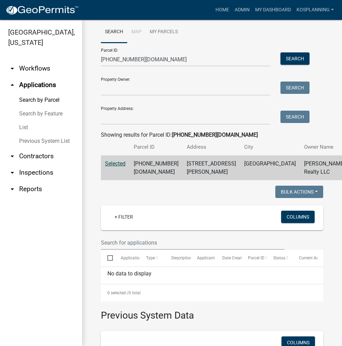
click at [28, 154] on link "arrow_drop_down Contractors" at bounding box center [41, 156] width 82 height 16
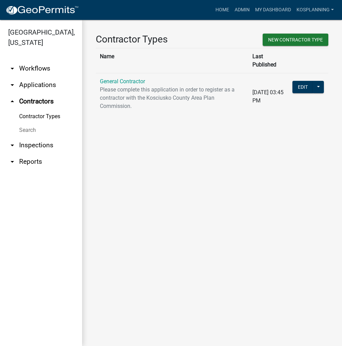
click at [28, 129] on link "Search" at bounding box center [41, 130] width 82 height 14
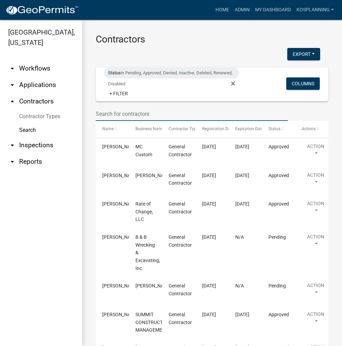
click at [129, 114] on input "text" at bounding box center [192, 114] width 192 height 14
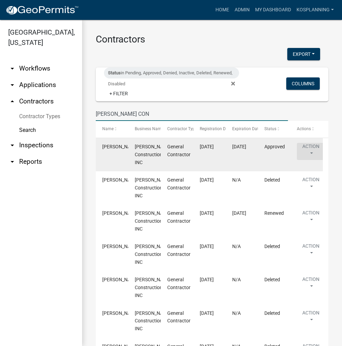
type input "COPLEN CON"
click at [311, 151] on button "Action" at bounding box center [311, 151] width 28 height 17
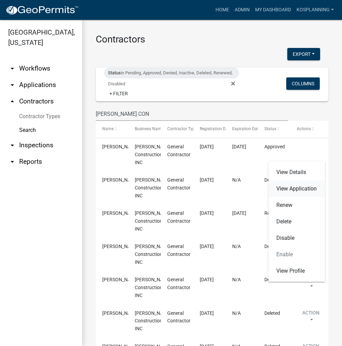
click at [304, 189] on link "View Application" at bounding box center [296, 188] width 57 height 16
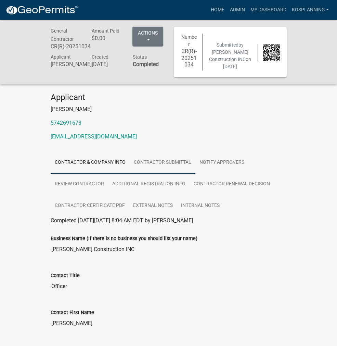
click at [130, 152] on link "Contractor Submittal" at bounding box center [163, 163] width 66 height 22
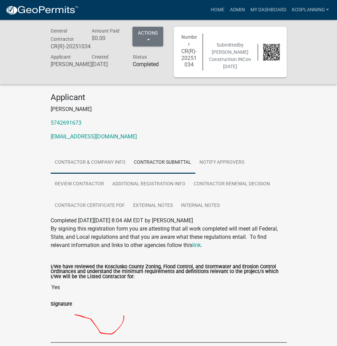
click at [67, 154] on link "Contractor & Company Info" at bounding box center [90, 163] width 79 height 22
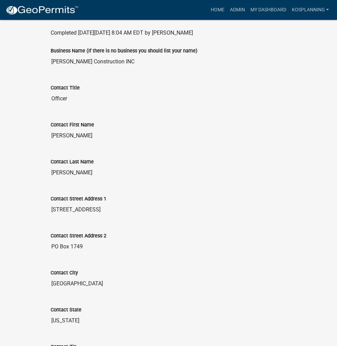
scroll to position [205, 0]
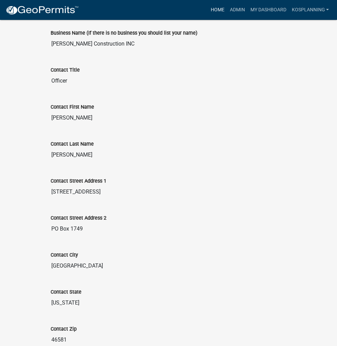
click at [222, 10] on link "Home" at bounding box center [217, 9] width 19 height 13
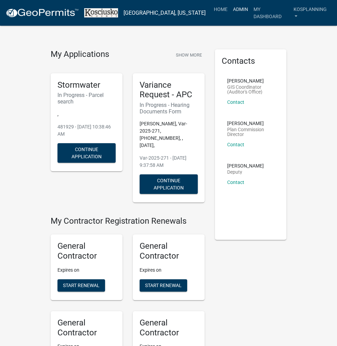
click at [238, 9] on link "Admin" at bounding box center [240, 9] width 21 height 13
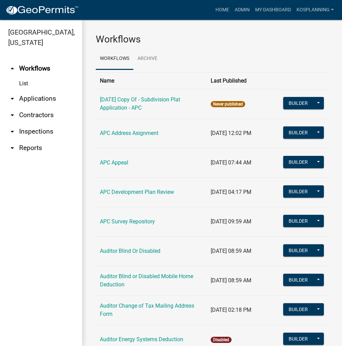
click at [33, 117] on link "arrow_drop_down Contractors" at bounding box center [41, 115] width 82 height 16
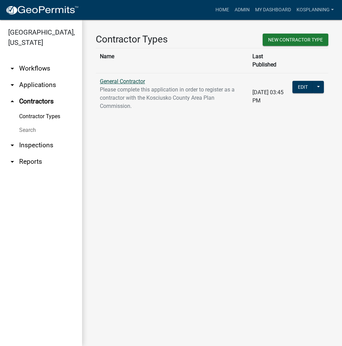
click at [131, 78] on link "General Contractor" at bounding box center [122, 81] width 45 height 6
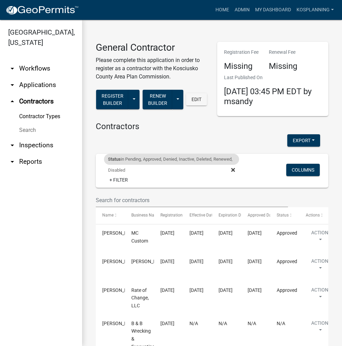
click at [232, 171] on span "Status in Pending, Approved, Denied, Inactive, Deleted, Renewed, Disabled Remov…" at bounding box center [174, 169] width 141 height 5
click at [231, 168] on icon at bounding box center [233, 169] width 4 height 5
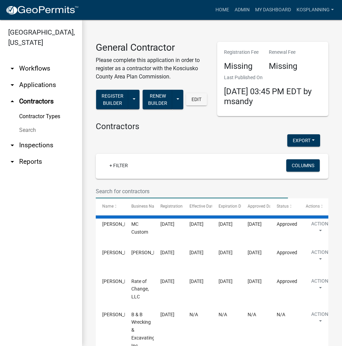
click at [116, 188] on input "text" at bounding box center [192, 191] width 192 height 14
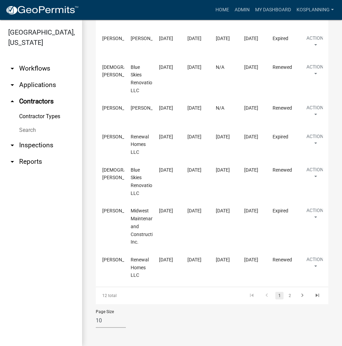
scroll to position [288, 0]
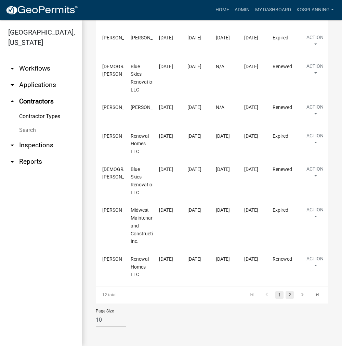
type input "EICHER"
click at [286, 294] on link "2" at bounding box center [290, 295] width 8 height 8
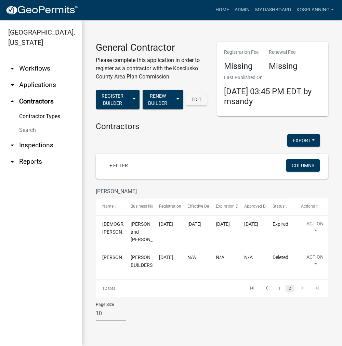
scroll to position [6, 0]
click at [275, 292] on link "1" at bounding box center [279, 288] width 8 height 8
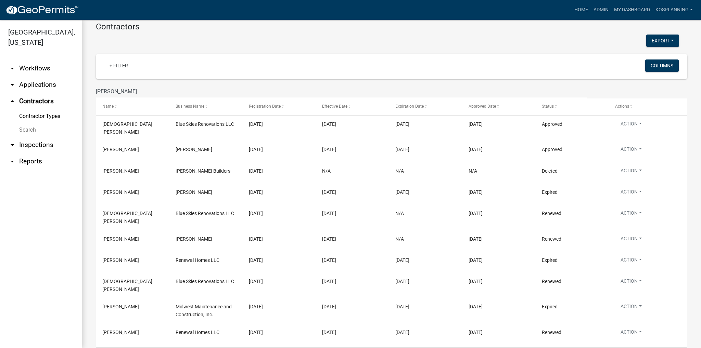
scroll to position [58, 0]
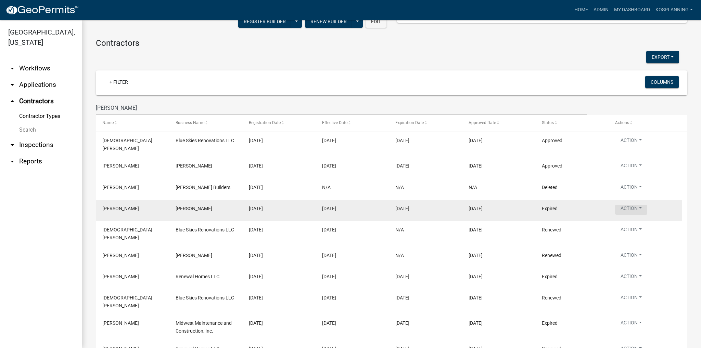
click at [342, 205] on button "Action" at bounding box center [631, 210] width 32 height 10
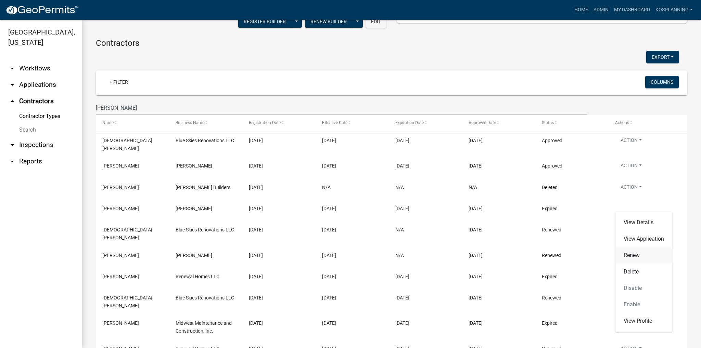
click at [342, 254] on link "Renew" at bounding box center [643, 255] width 57 height 16
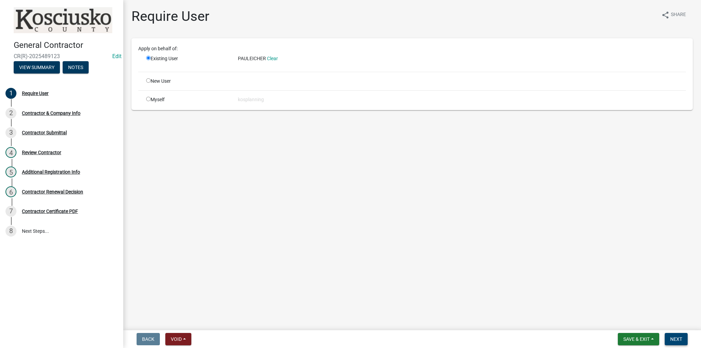
click at [342, 338] on span "Next" at bounding box center [676, 339] width 12 height 5
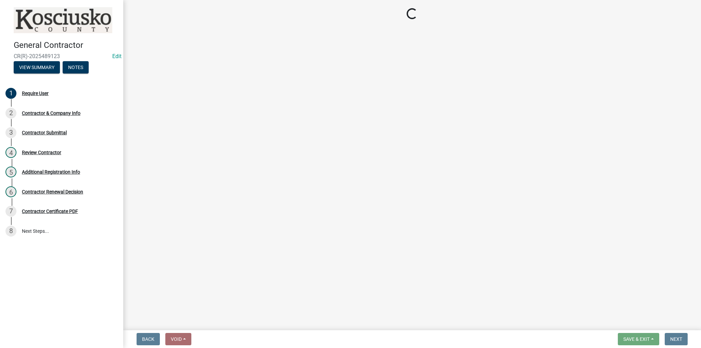
select select "IN"
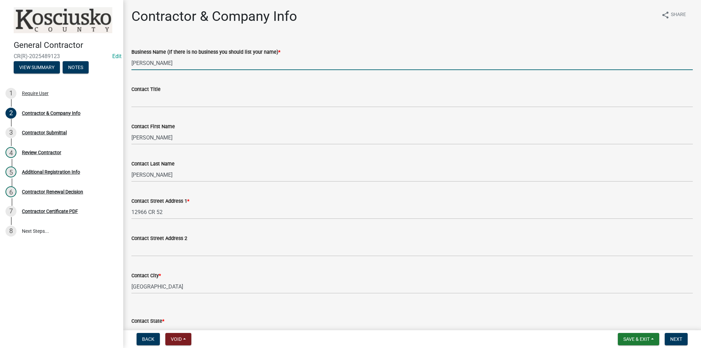
drag, startPoint x: 171, startPoint y: 62, endPoint x: 119, endPoint y: 65, distance: 52.1
click at [119, 65] on div "General Contractor CR(R)-2025489123 Edit View Summary Notes 1 Require User 2 Co…" at bounding box center [350, 174] width 701 height 348
type input "[PERSON_NAME] & SONS CONSTRUCTION LLC"
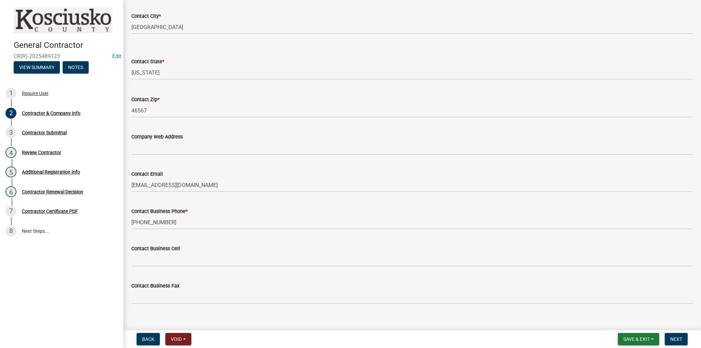
scroll to position [268, 0]
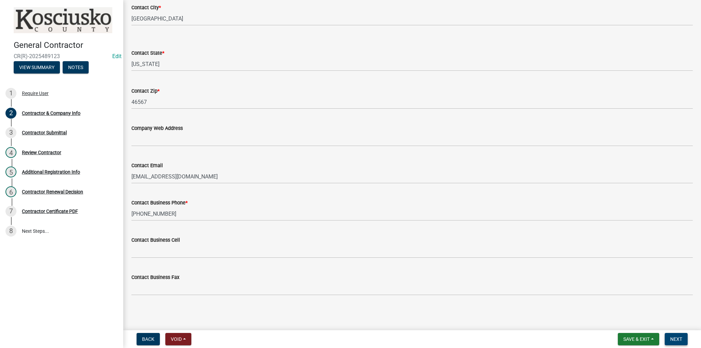
click at [342, 335] on button "Next" at bounding box center [675, 339] width 23 height 12
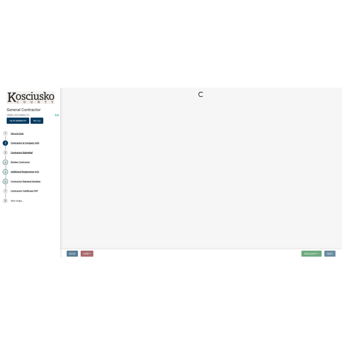
scroll to position [0, 0]
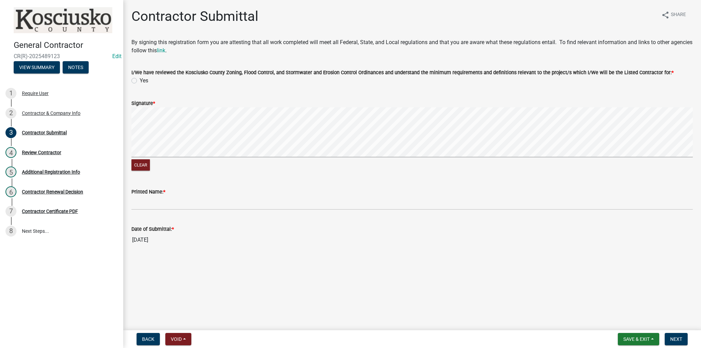
click at [140, 80] on label "Yes" at bounding box center [144, 81] width 9 height 8
click at [140, 80] on input "Yes" at bounding box center [142, 79] width 4 height 4
radio input "true"
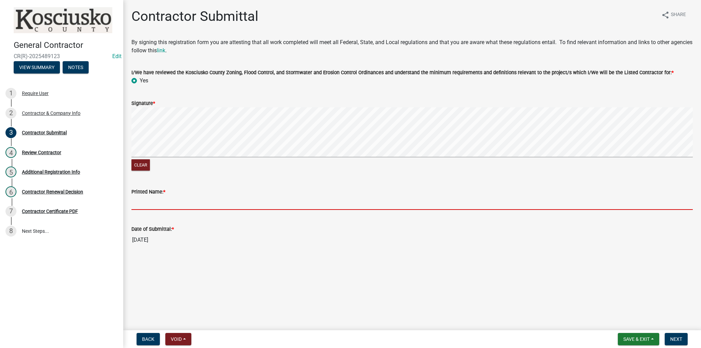
click at [151, 204] on input "Printed Name: *" at bounding box center [411, 203] width 561 height 14
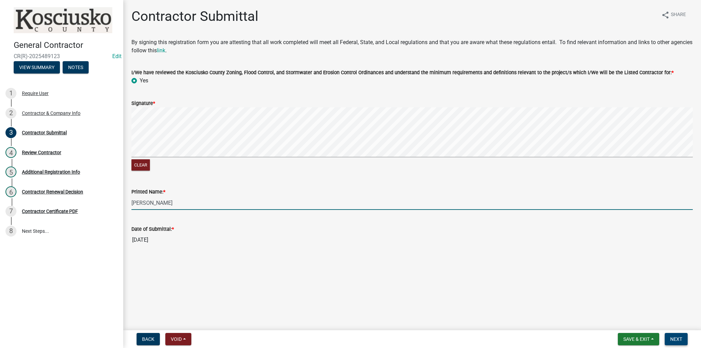
type input "[PERSON_NAME]"
click at [342, 338] on span "Next" at bounding box center [676, 339] width 12 height 5
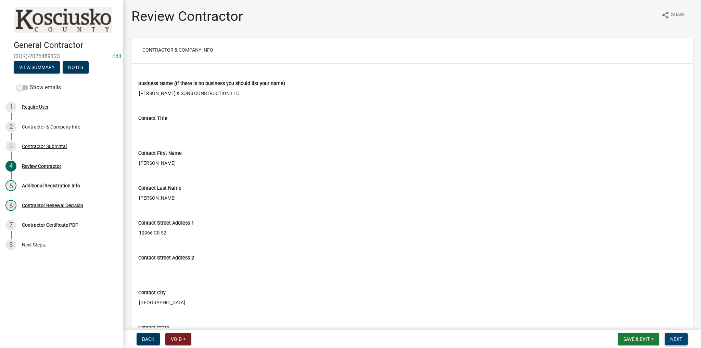
drag, startPoint x: 676, startPoint y: 340, endPoint x: 675, endPoint y: 336, distance: 3.8
click at [342, 339] on span "Next" at bounding box center [676, 339] width 12 height 5
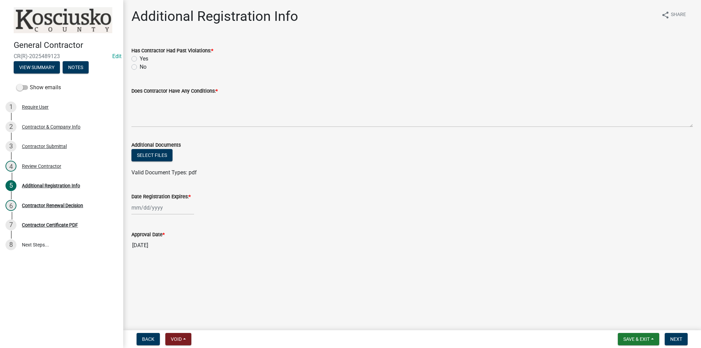
click at [140, 67] on label "No" at bounding box center [143, 67] width 7 height 8
click at [140, 67] on input "No" at bounding box center [142, 65] width 4 height 4
radio input "true"
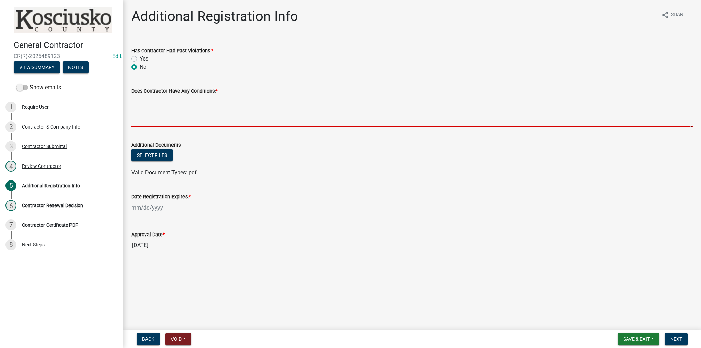
click at [154, 111] on textarea "Does Contractor Have Any Conditions: *" at bounding box center [411, 111] width 561 height 32
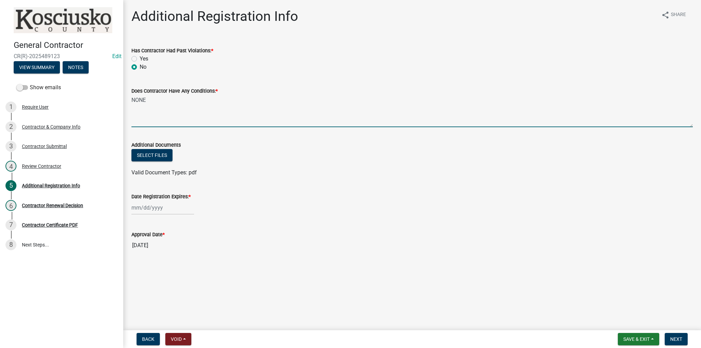
type textarea "NONE"
click at [157, 213] on div at bounding box center [162, 208] width 63 height 14
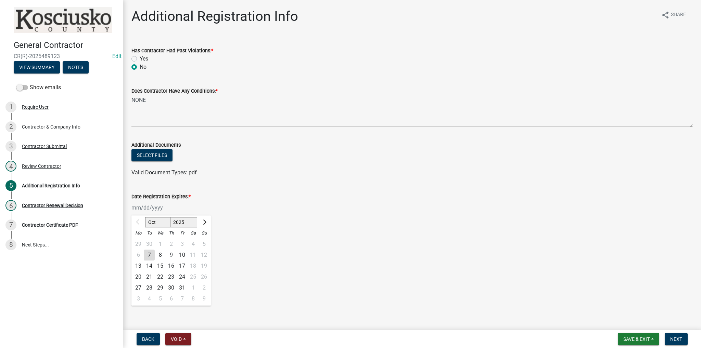
click at [181, 223] on select "2025 2026 2027 2028 2029 2030 2031 2032 2033 2034 2035 2036 2037 2038 2039 2040…" at bounding box center [183, 222] width 27 height 10
select select "2026"
click at [170, 217] on select "2025 2026 2027 2028 2029 2030 2031 2032 2033 2034 2035 2036 2037 2038 2039 2040…" at bounding box center [183, 222] width 27 height 10
click at [156, 252] on div "7" at bounding box center [160, 255] width 11 height 11
type input "[DATE]"
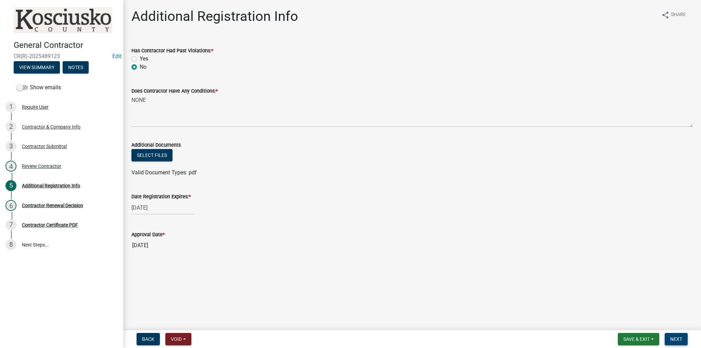
click at [342, 341] on span "Next" at bounding box center [676, 339] width 12 height 5
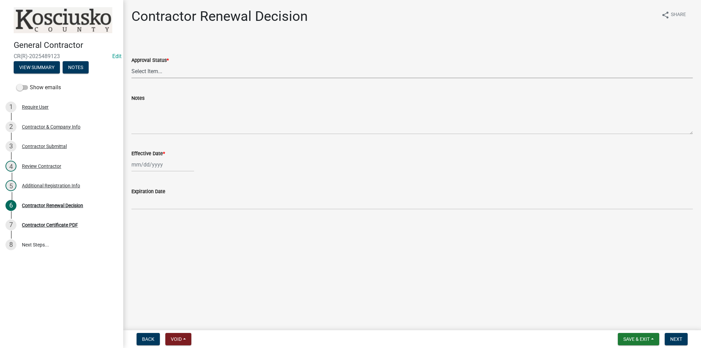
click at [149, 73] on select "Select Item... Approved Denied" at bounding box center [411, 71] width 561 height 14
click at [131, 64] on select "Select Item... Approved Denied" at bounding box center [411, 71] width 561 height 14
select select "30db8998-795d-4bbe-8e49-f1ade8865815"
click at [145, 170] on div at bounding box center [162, 165] width 63 height 14
select select "10"
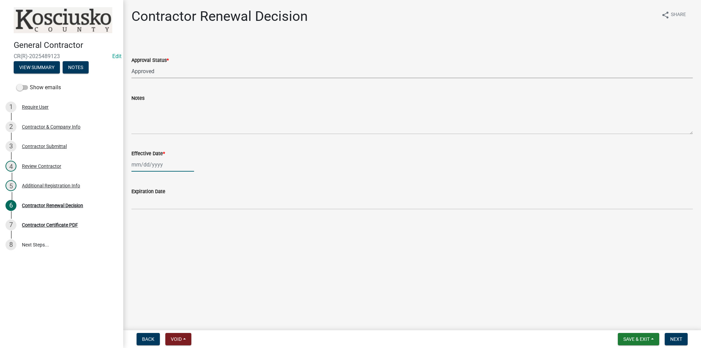
select select "2025"
click at [153, 213] on div "7" at bounding box center [149, 212] width 11 height 11
type input "[DATE]"
click at [342, 341] on button "Next" at bounding box center [675, 339] width 23 height 12
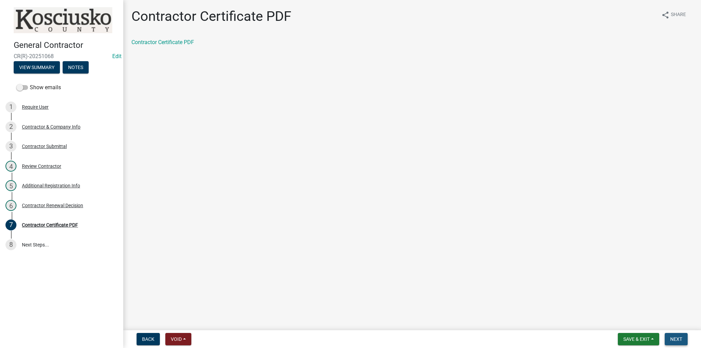
click at [342, 337] on span "Next" at bounding box center [676, 339] width 12 height 5
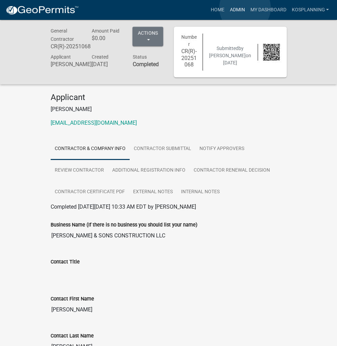
click at [245, 8] on link "Admin" at bounding box center [237, 9] width 21 height 13
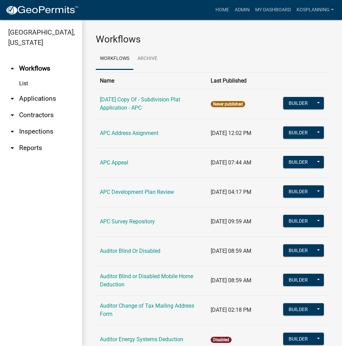
click at [41, 117] on link "arrow_drop_down Contractors" at bounding box center [41, 115] width 82 height 16
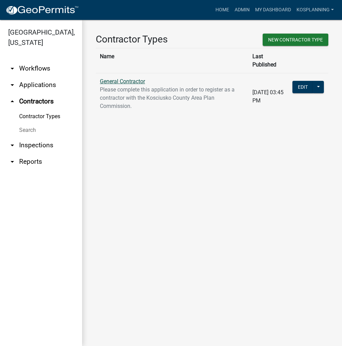
click at [131, 78] on link "General Contractor" at bounding box center [122, 81] width 45 height 6
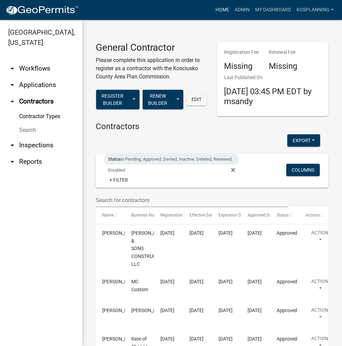
click at [213, 9] on link "Home" at bounding box center [222, 9] width 19 height 13
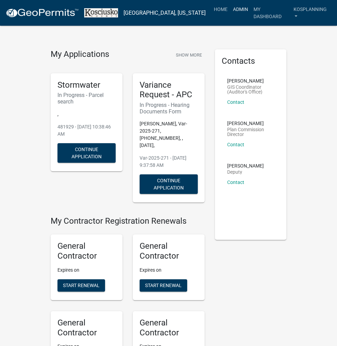
click at [239, 12] on link "Admin" at bounding box center [240, 9] width 21 height 13
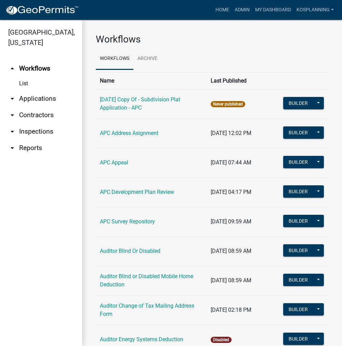
click at [40, 96] on link "arrow_drop_down Applications" at bounding box center [41, 98] width 82 height 16
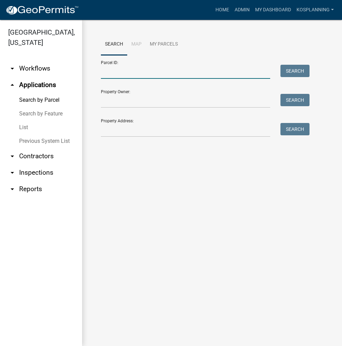
click at [111, 75] on input "Parcel ID:" at bounding box center [185, 72] width 169 height 14
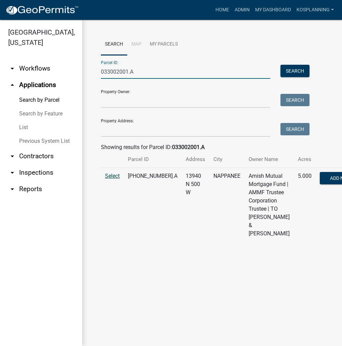
type input "033002001.A"
click at [114, 179] on span "Select" at bounding box center [112, 175] width 15 height 6
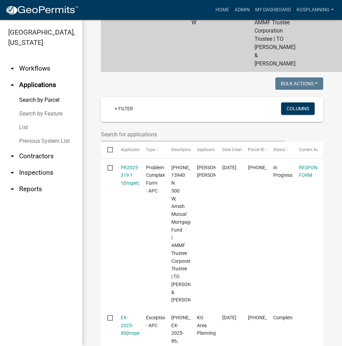
scroll to position [171, 0]
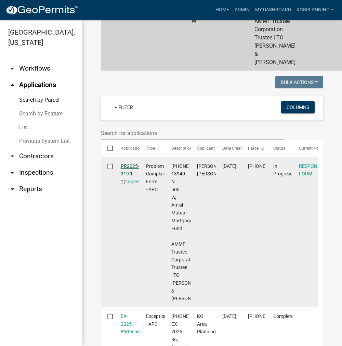
click at [135, 184] on link "PR2025-319 1 1" at bounding box center [130, 173] width 18 height 21
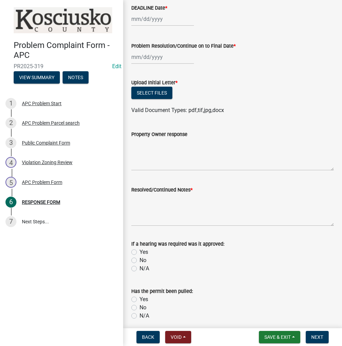
scroll to position [53, 0]
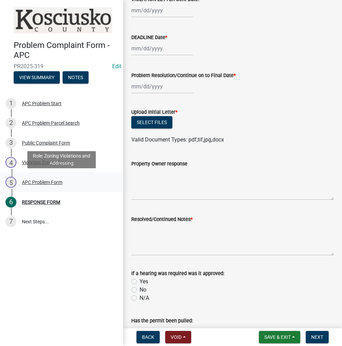
click at [57, 182] on div "APC Problem Form" at bounding box center [42, 182] width 40 height 5
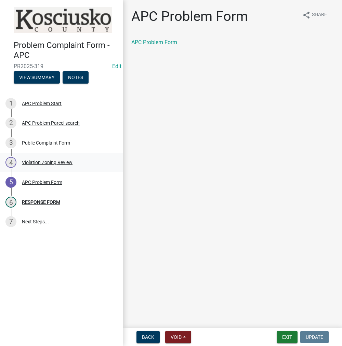
click at [53, 165] on div "Violation Zoning Review" at bounding box center [47, 162] width 51 height 5
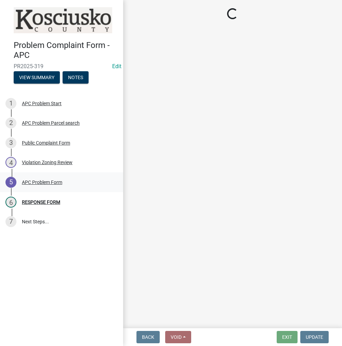
select select "ea119d11-e52e-4559-b746-af06211fe819"
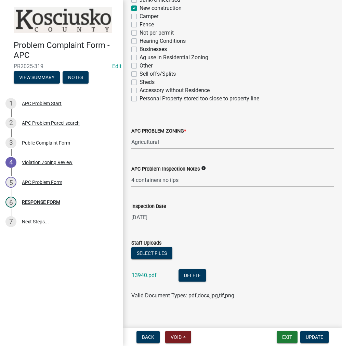
scroll to position [144, 0]
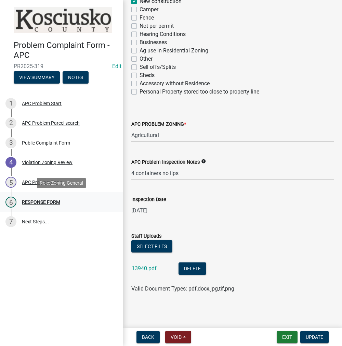
click at [53, 200] on div "RESPONSE FORM" at bounding box center [41, 201] width 38 height 5
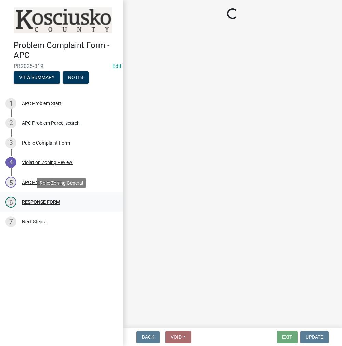
scroll to position [0, 0]
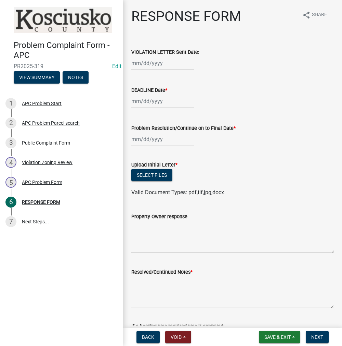
click at [153, 93] on label "DEADLINE Date *" at bounding box center [149, 90] width 36 height 5
click at [153, 94] on input "DEADLINE Date *" at bounding box center [162, 101] width 63 height 14
select select "10"
select select "2025"
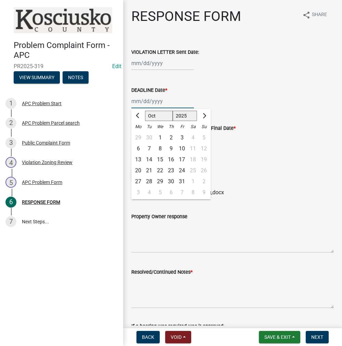
click at [154, 102] on input "DEADLINE Date *" at bounding box center [162, 101] width 63 height 14
click at [201, 114] on button "Next month" at bounding box center [204, 115] width 8 height 11
select select "11"
click at [182, 148] on div "7" at bounding box center [182, 148] width 11 height 11
type input "11/07/2025"
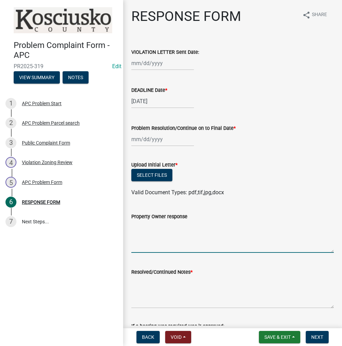
click at [148, 234] on textarea "Property Owner response" at bounding box center [232, 236] width 203 height 32
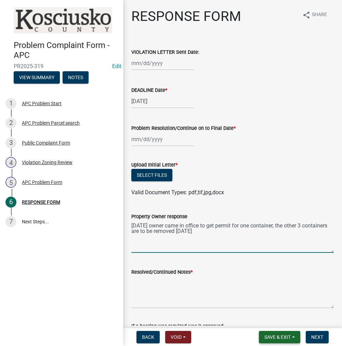
type textarea "10/7/25 owner came in office to get permit for one container, the other 3 conta…"
click at [273, 331] on button "Save & Exit" at bounding box center [279, 336] width 41 height 12
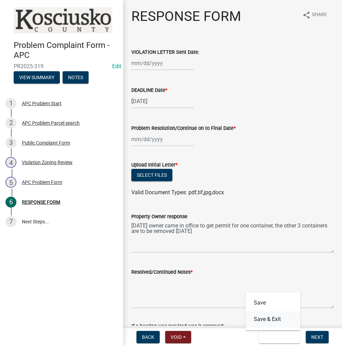
click at [269, 321] on button "Save & Exit" at bounding box center [273, 319] width 55 height 16
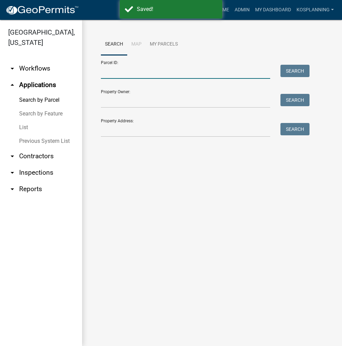
click at [113, 74] on input "Parcel ID:" at bounding box center [185, 72] width 169 height 14
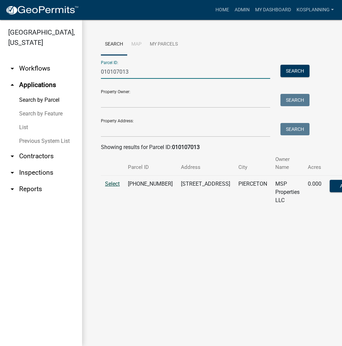
type input "010107013"
click at [118, 185] on span "Select" at bounding box center [112, 183] width 15 height 6
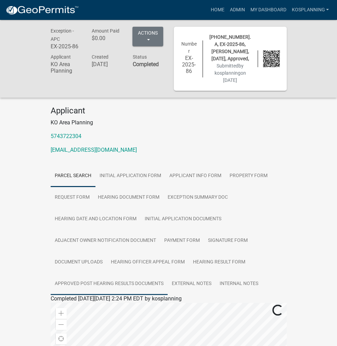
click at [168, 273] on link "Approved Post Hearing Results Documents" at bounding box center [109, 284] width 117 height 22
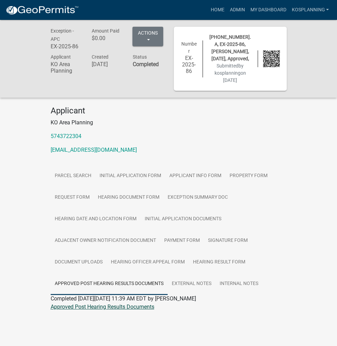
click at [97, 303] on link "Approved Post Hearing Results Documents" at bounding box center [103, 306] width 104 height 6
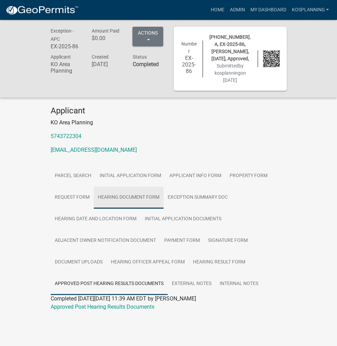
click at [94, 186] on link "Hearing Document Form" at bounding box center [129, 197] width 70 height 22
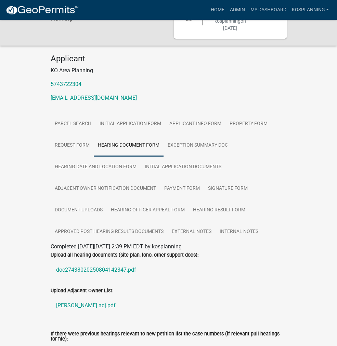
scroll to position [122, 0]
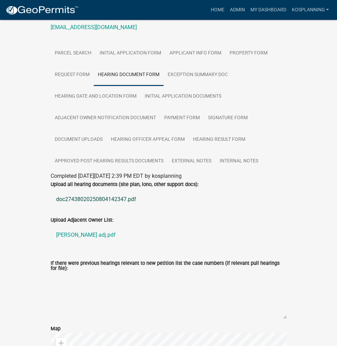
click at [74, 191] on link "doc27438020250804142347.pdf" at bounding box center [169, 199] width 236 height 16
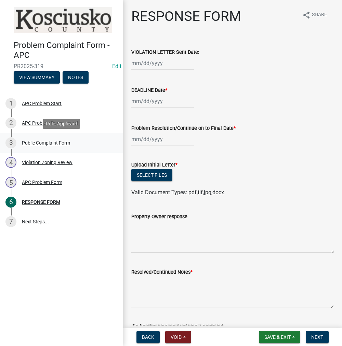
click at [28, 140] on div "Public Complaint Form" at bounding box center [46, 142] width 48 height 5
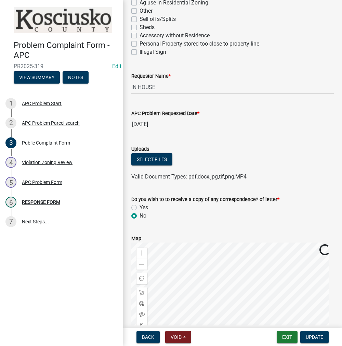
scroll to position [308, 0]
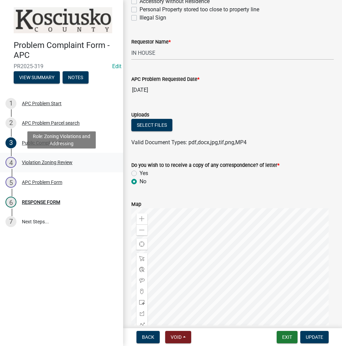
click at [66, 160] on div "Violation Zoning Review" at bounding box center [47, 162] width 51 height 5
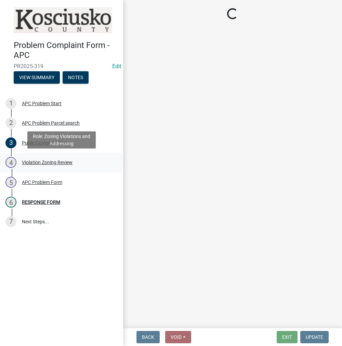
scroll to position [0, 0]
select select "ea119d11-e52e-4559-b746-af06211fe819"
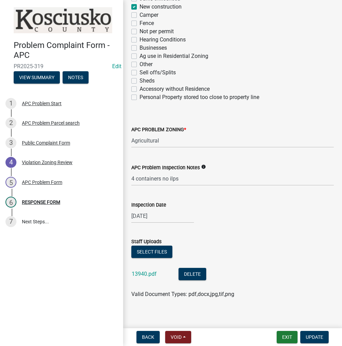
scroll to position [144, 0]
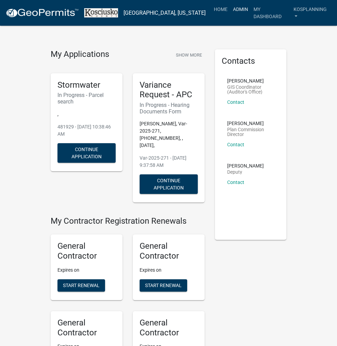
click at [238, 10] on link "Admin" at bounding box center [240, 9] width 21 height 13
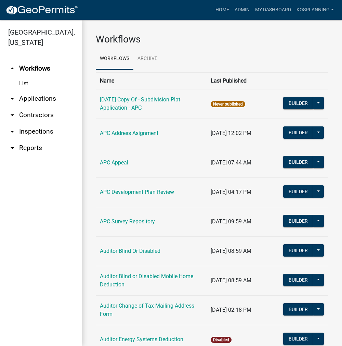
click at [42, 113] on link "arrow_drop_down Contractors" at bounding box center [41, 115] width 82 height 16
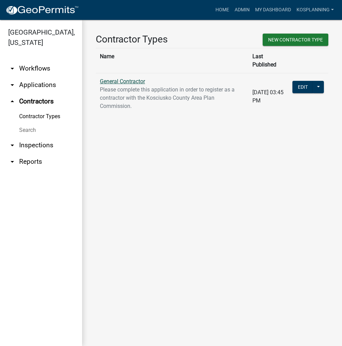
click at [117, 78] on link "General Contractor" at bounding box center [122, 81] width 45 height 6
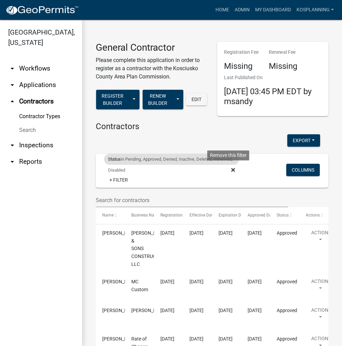
click at [231, 169] on icon at bounding box center [233, 169] width 4 height 5
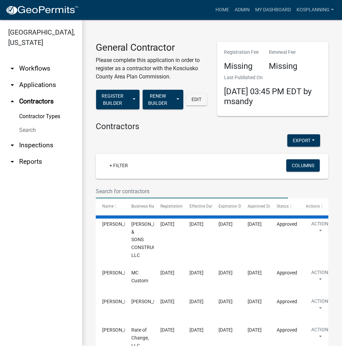
click at [115, 190] on input "text" at bounding box center [192, 191] width 192 height 14
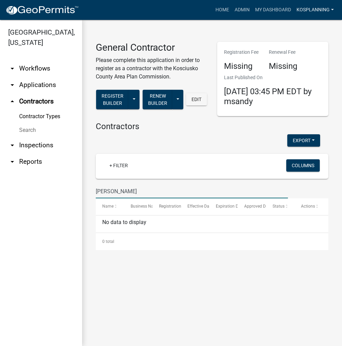
type input "DARYL BORKHOLDER"
click at [311, 7] on link "kosplanning" at bounding box center [315, 9] width 43 height 13
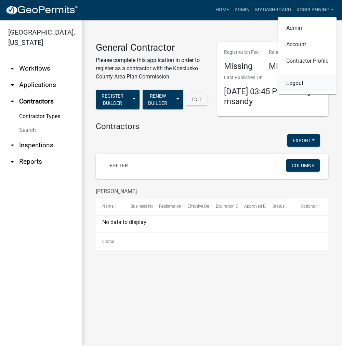
click at [296, 81] on link "Logout" at bounding box center [307, 83] width 58 height 16
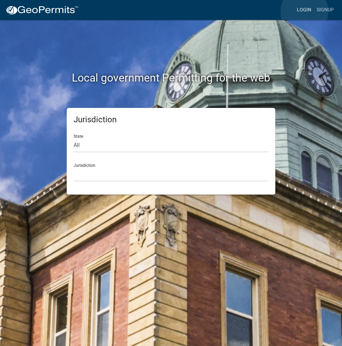
click at [304, 11] on link "Login" at bounding box center [304, 9] width 20 height 13
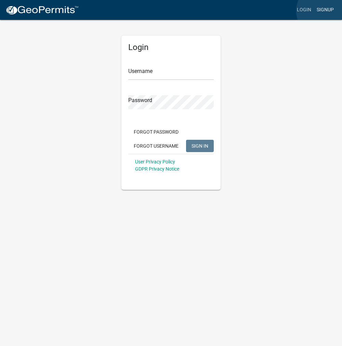
click at [324, 11] on link "Signup" at bounding box center [325, 9] width 23 height 13
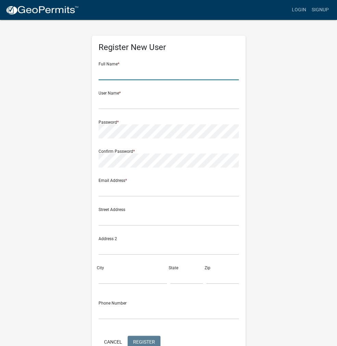
click at [134, 70] on input "text" at bounding box center [169, 73] width 140 height 14
type input "[PERSON_NAME]"
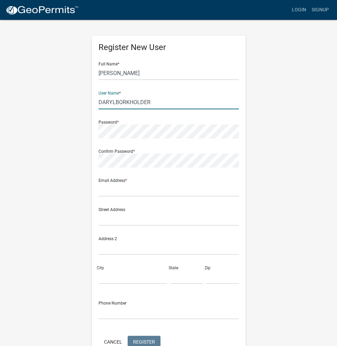
drag, startPoint x: 158, startPoint y: 100, endPoint x: 77, endPoint y: 102, distance: 81.1
click at [77, 102] on div "Register New User Full Name * DARYL BORKHOLDER User Name * DARYLBORKHOLDER Pass…" at bounding box center [168, 202] width 246 height 366
type input "DARYLBORKHOLDER"
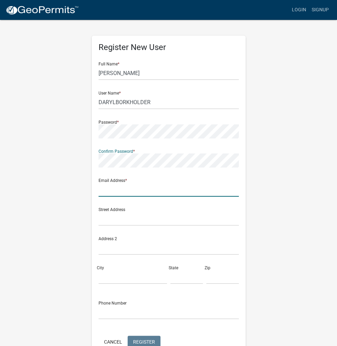
click at [117, 188] on input "text" at bounding box center [169, 189] width 140 height 14
type input "areaplan@kosciusko.in.gov"
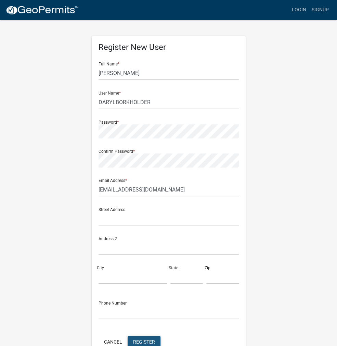
click at [140, 336] on button "Register" at bounding box center [144, 341] width 33 height 12
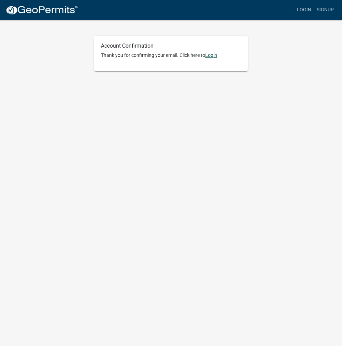
click at [215, 56] on link "Login" at bounding box center [211, 54] width 12 height 5
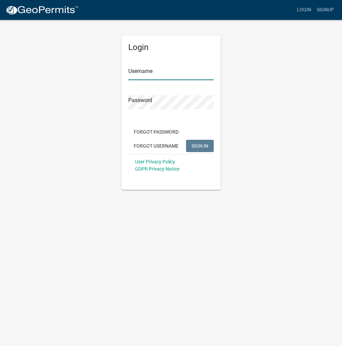
click at [144, 73] on input "Username" at bounding box center [171, 73] width 86 height 14
paste input "DARYLBORKHOLDER"
type input "DARYLBORKHOLDER"
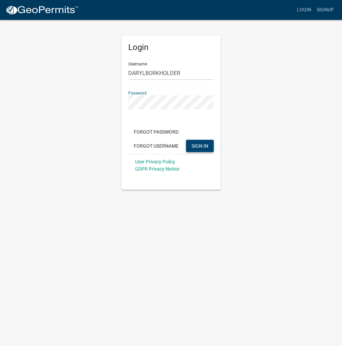
click at [190, 142] on button "SIGN IN" at bounding box center [200, 146] width 28 height 12
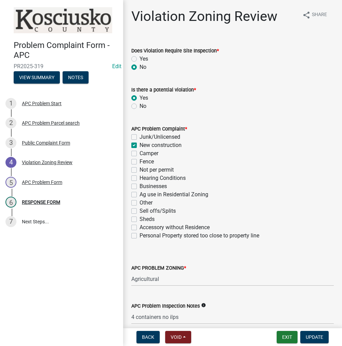
select select "ea119d11-e52e-4559-b746-af06211fe819"
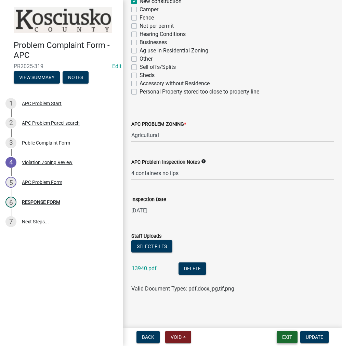
click at [284, 337] on button "Exit" at bounding box center [287, 336] width 21 height 12
